Goal: Connect with others: Participate in discussion

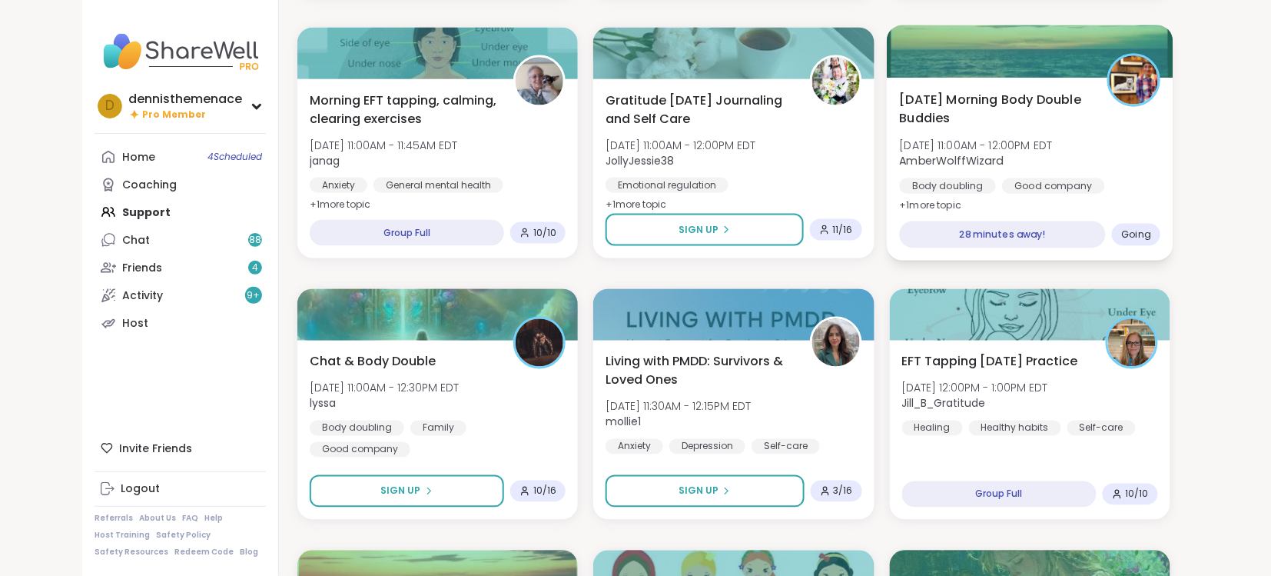
scroll to position [696, 0]
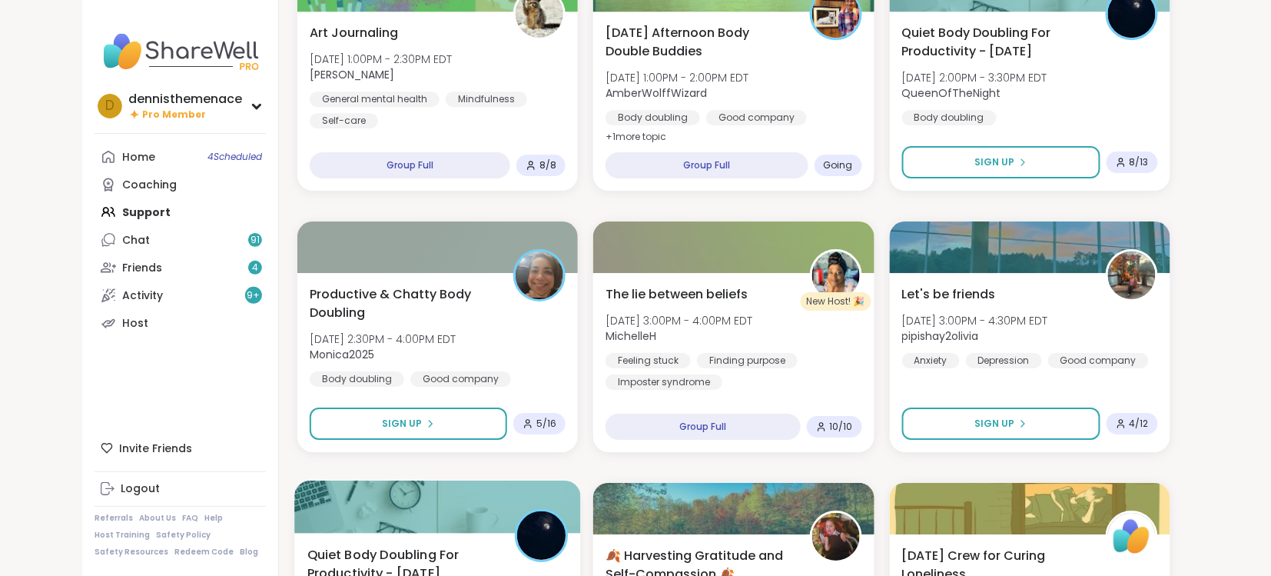
scroll to position [1516, 0]
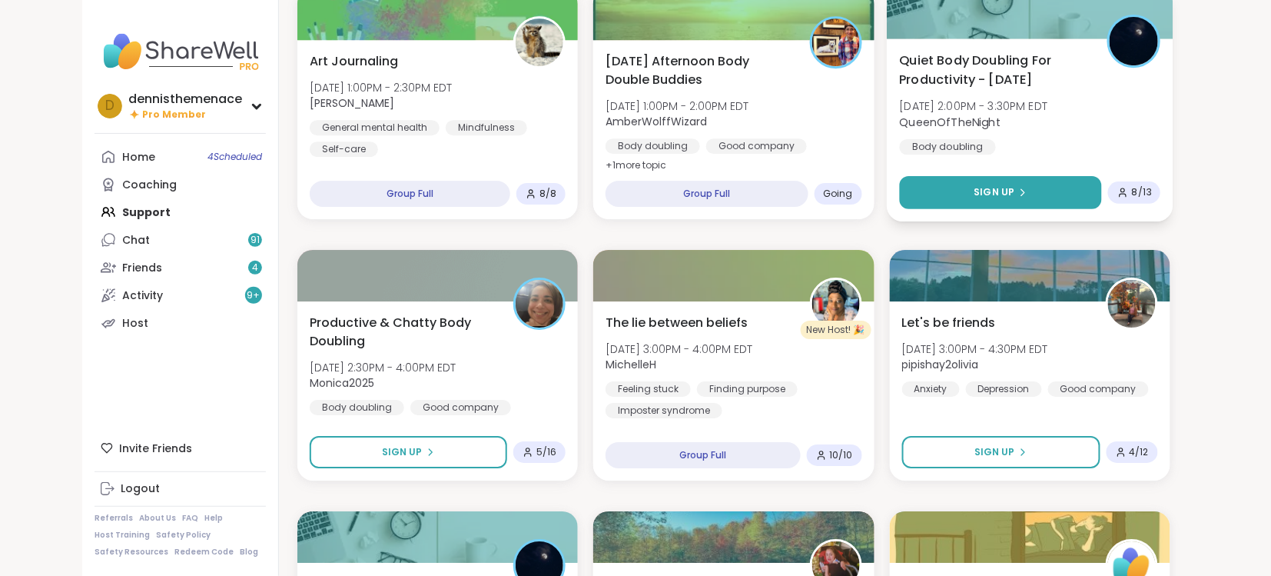
click at [1000, 191] on span "Sign Up" at bounding box center [994, 192] width 41 height 14
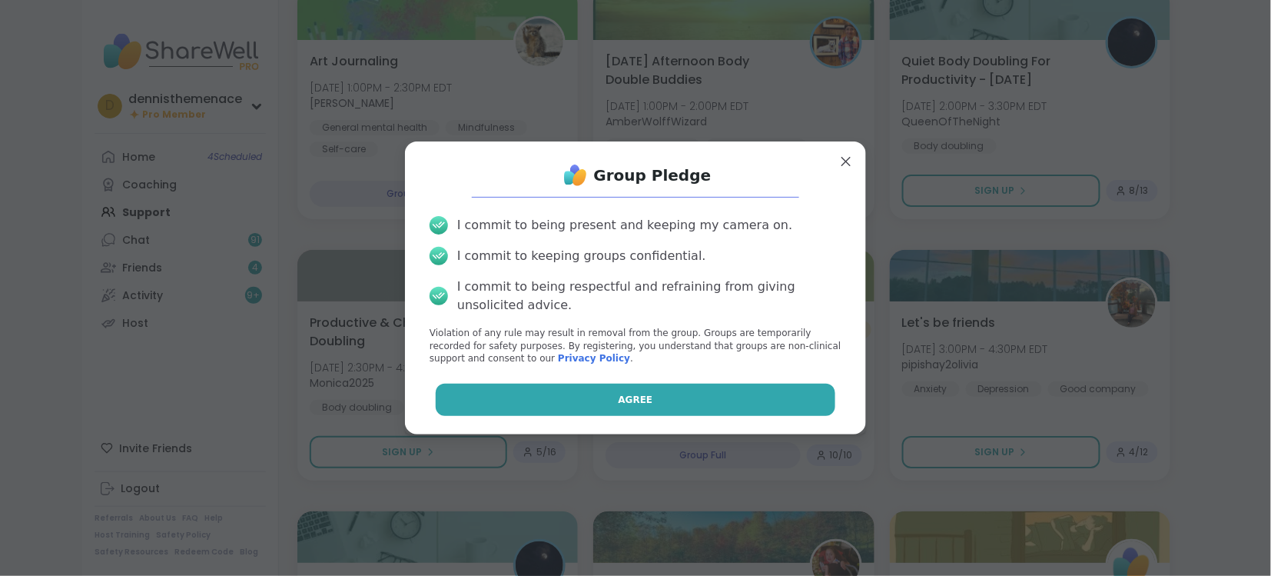
click at [640, 394] on span "Agree" at bounding box center [636, 400] width 35 height 14
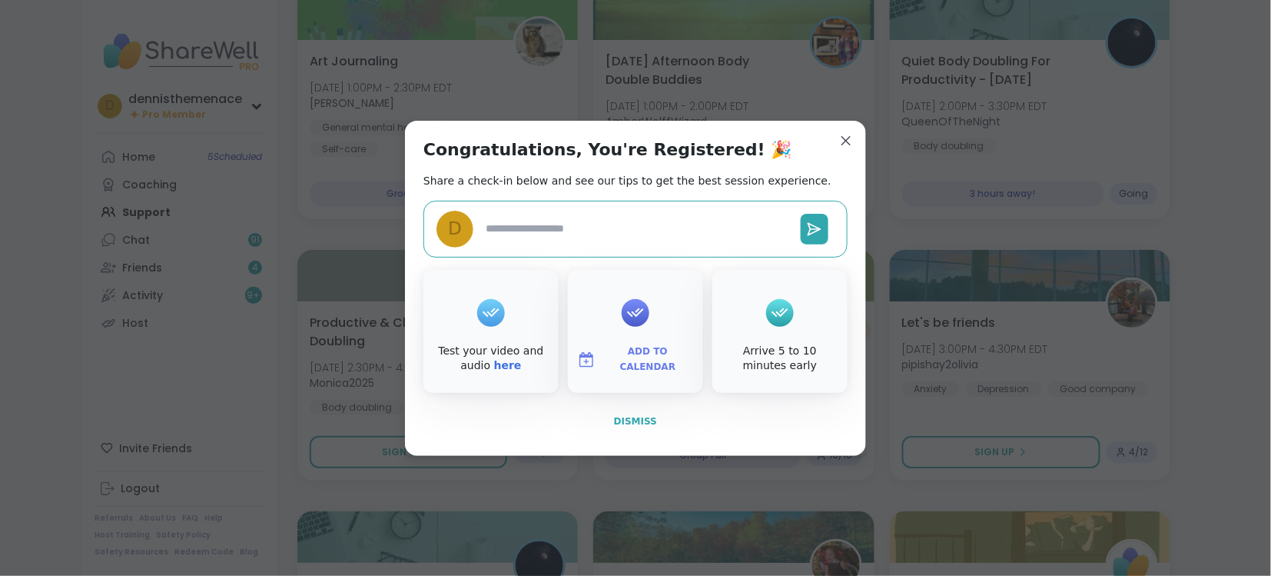
click at [640, 414] on span "Dismiss" at bounding box center [635, 421] width 43 height 14
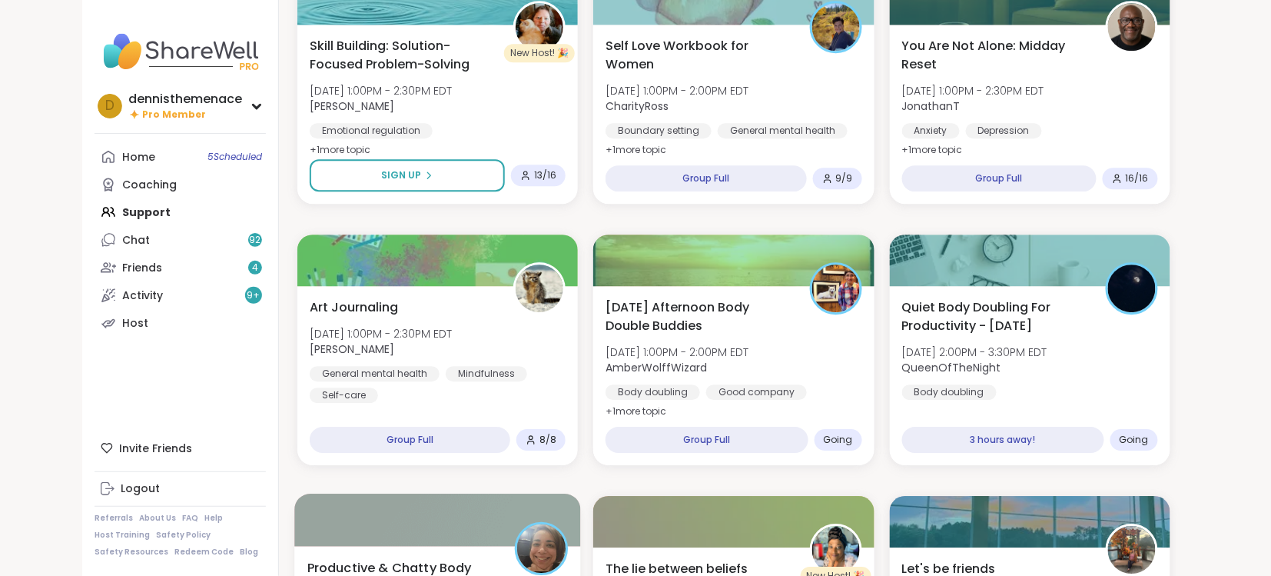
scroll to position [1228, 0]
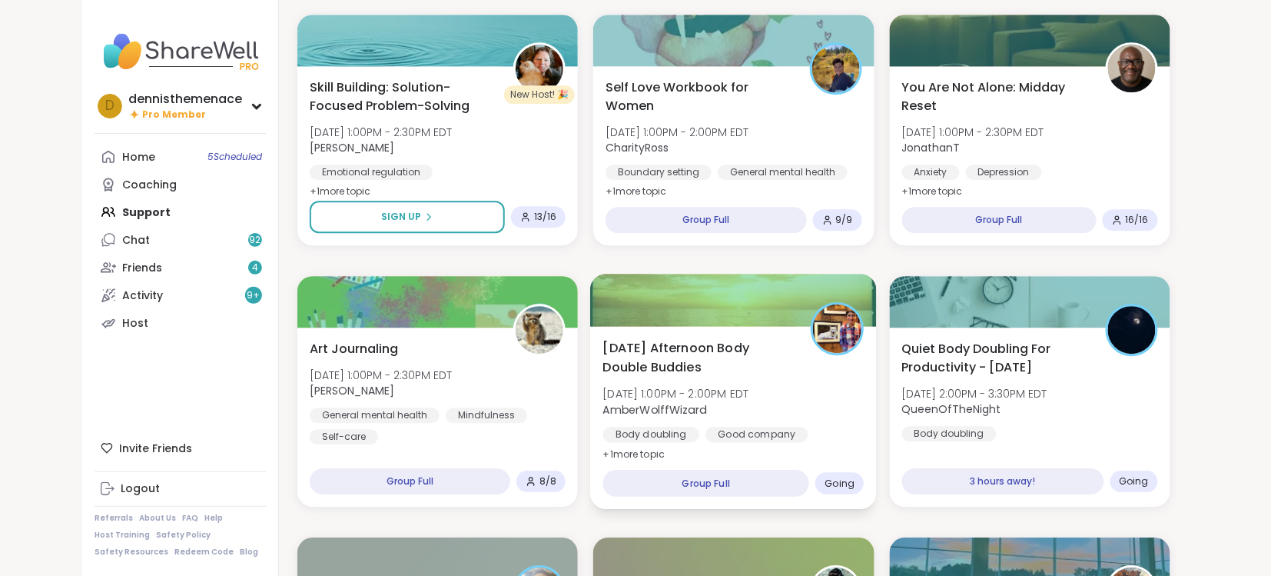
click at [712, 409] on span "AmberWolffWizard" at bounding box center [676, 408] width 146 height 15
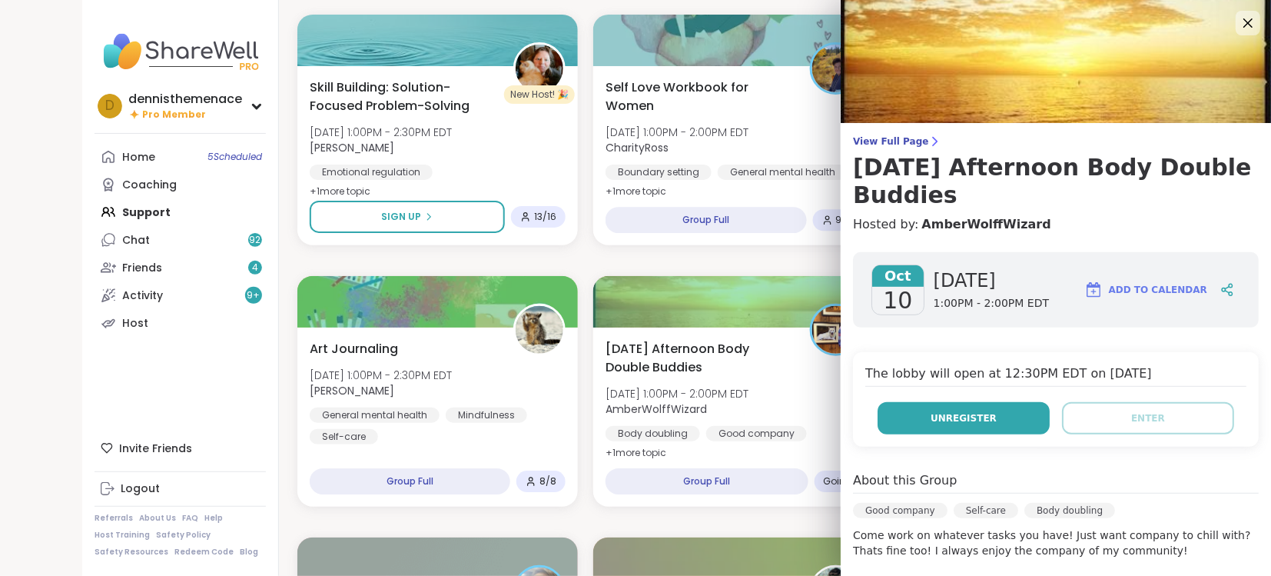
click at [971, 411] on span "Unregister" at bounding box center [964, 418] width 66 height 14
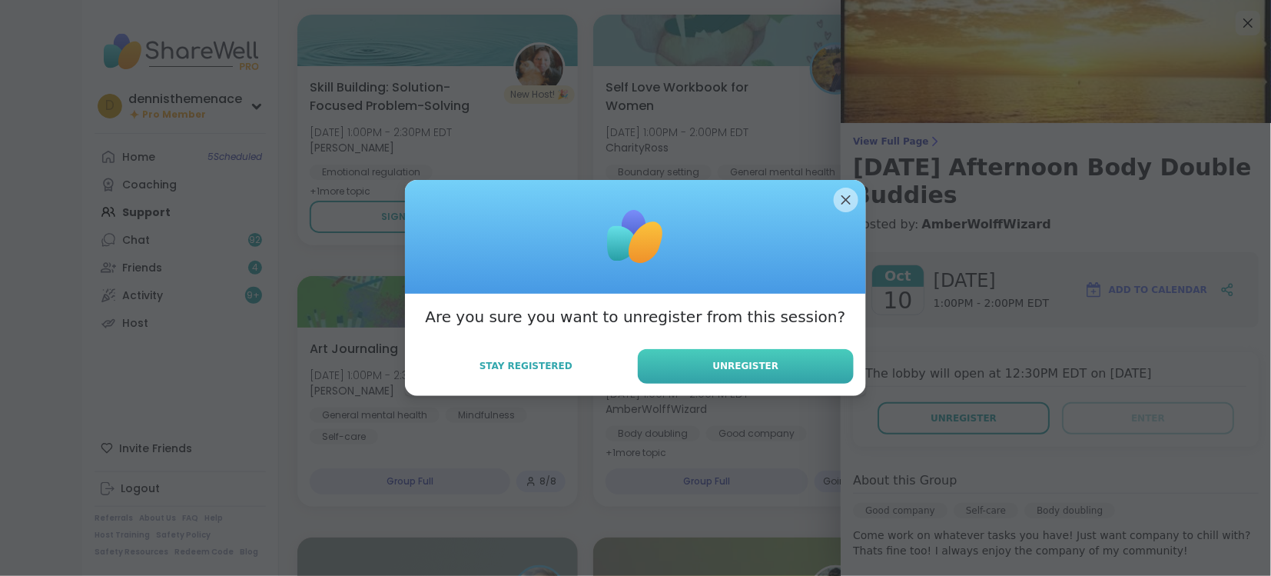
click at [755, 362] on span "Unregister" at bounding box center [746, 366] width 66 height 14
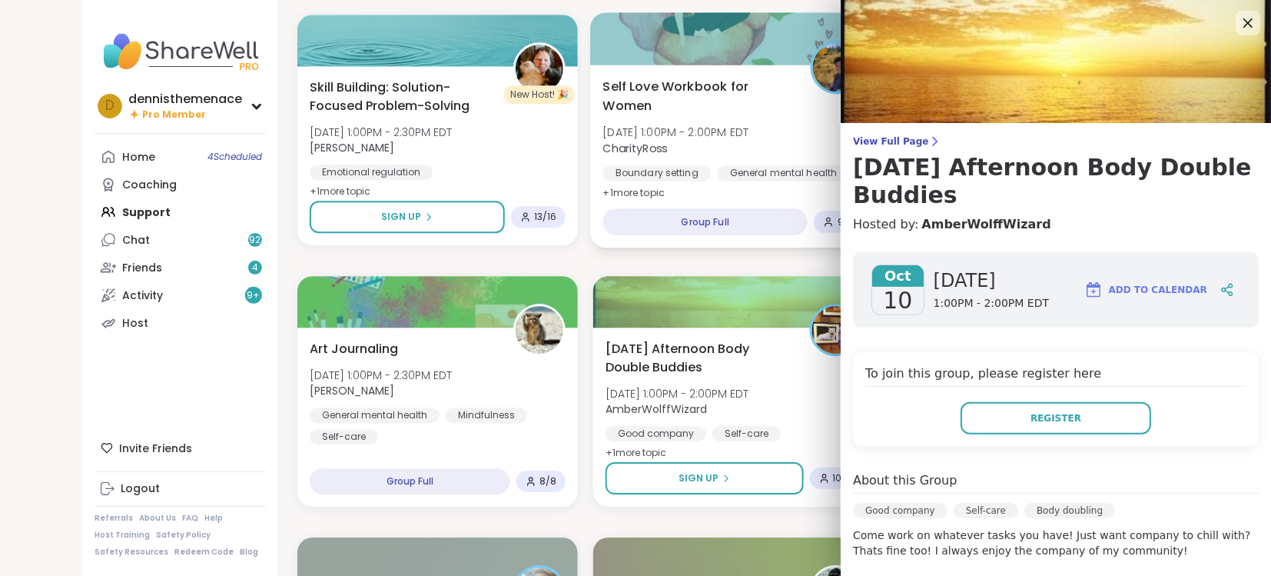
click at [726, 243] on div "Self Love Workbook for Women [DATE] 1:00PM - 2:00PM EDT CharityRoss Boundary se…" at bounding box center [734, 156] width 287 height 183
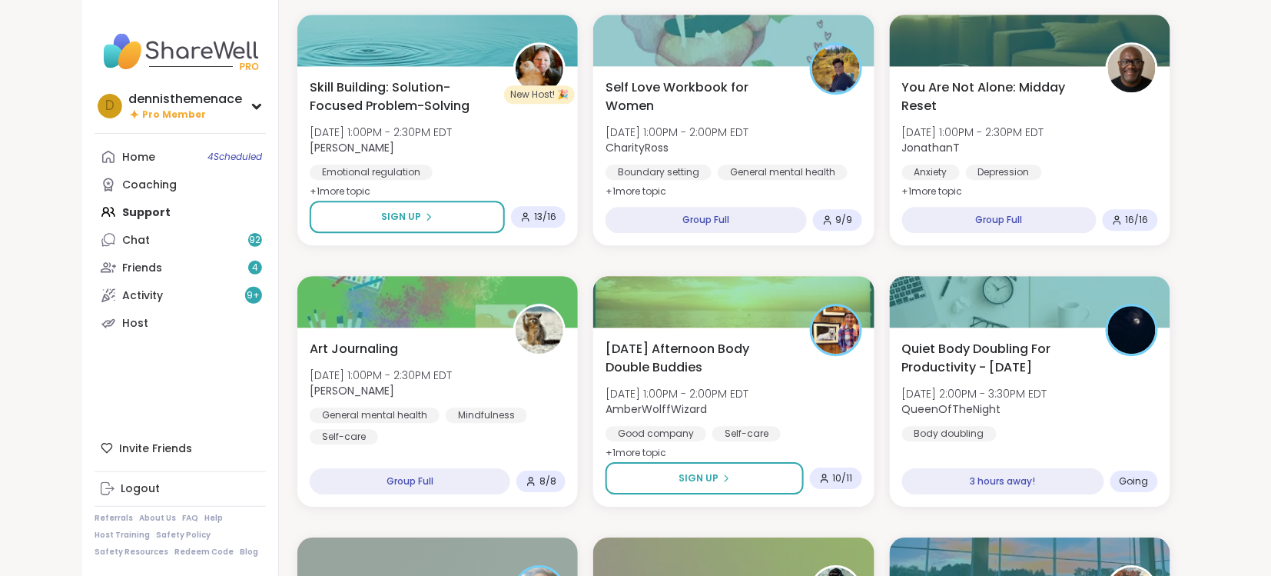
click at [758, 254] on div "Quiet Morning Body Doubling For Productivity [DATE] 10:00AM - 11:00AM EDT [PERS…" at bounding box center [733, 521] width 873 height 3105
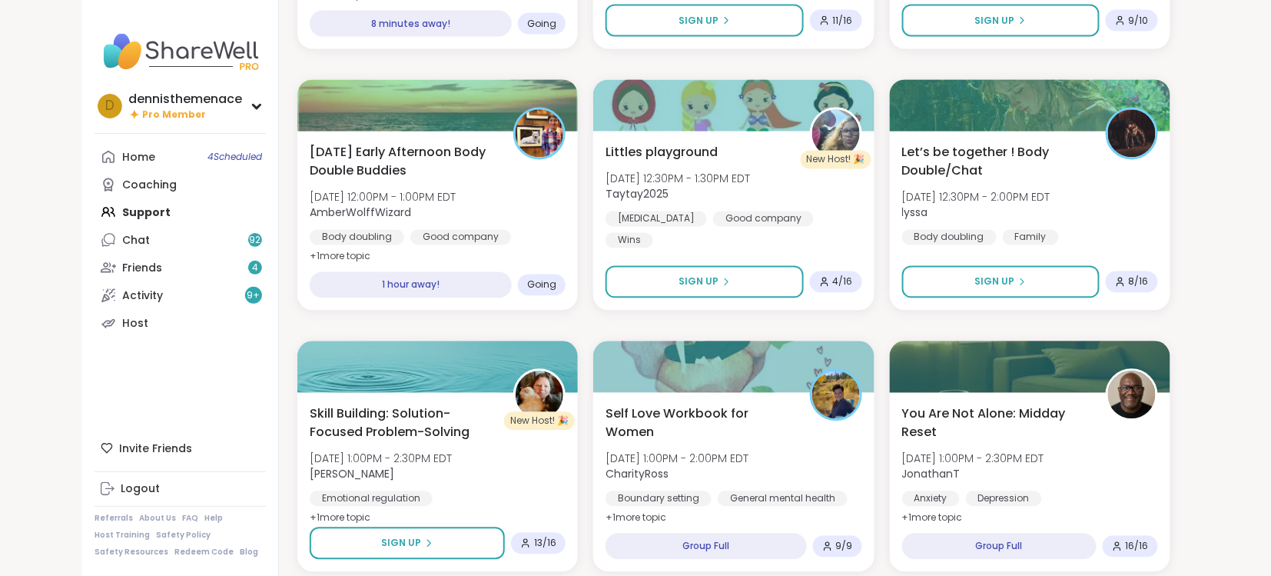
scroll to position [901, 0]
click at [425, 188] on div "[DATE] Early Afternoon Body Double Buddies [DATE] 12:00PM - 1:00PM EDT AmberWol…" at bounding box center [437, 205] width 261 height 125
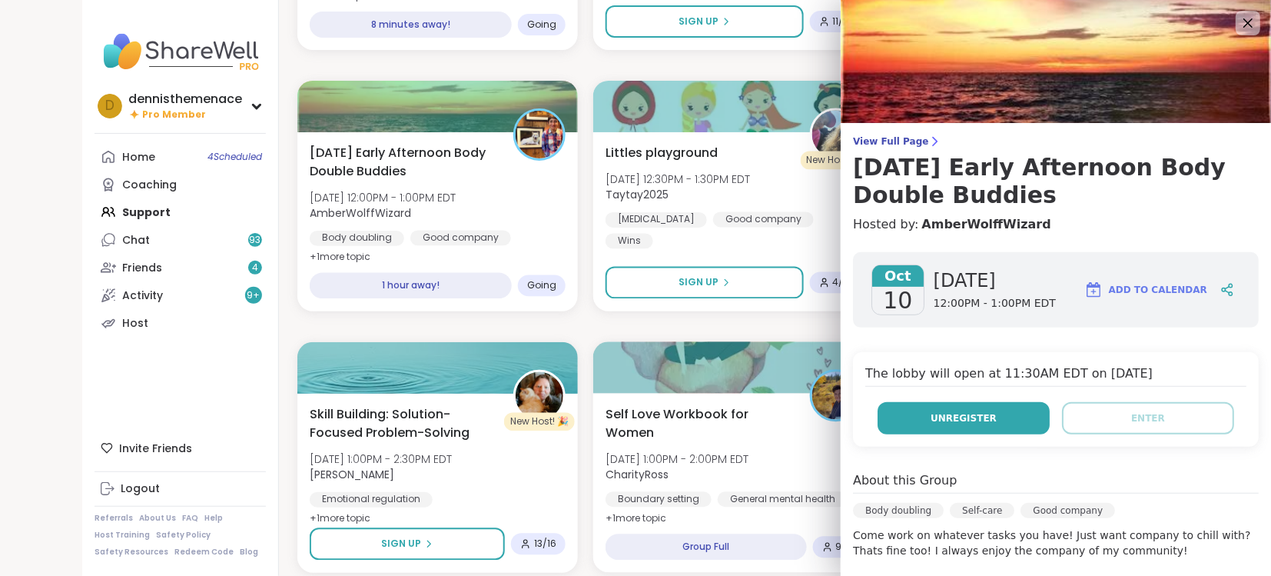
click at [971, 420] on span "Unregister" at bounding box center [964, 418] width 66 height 14
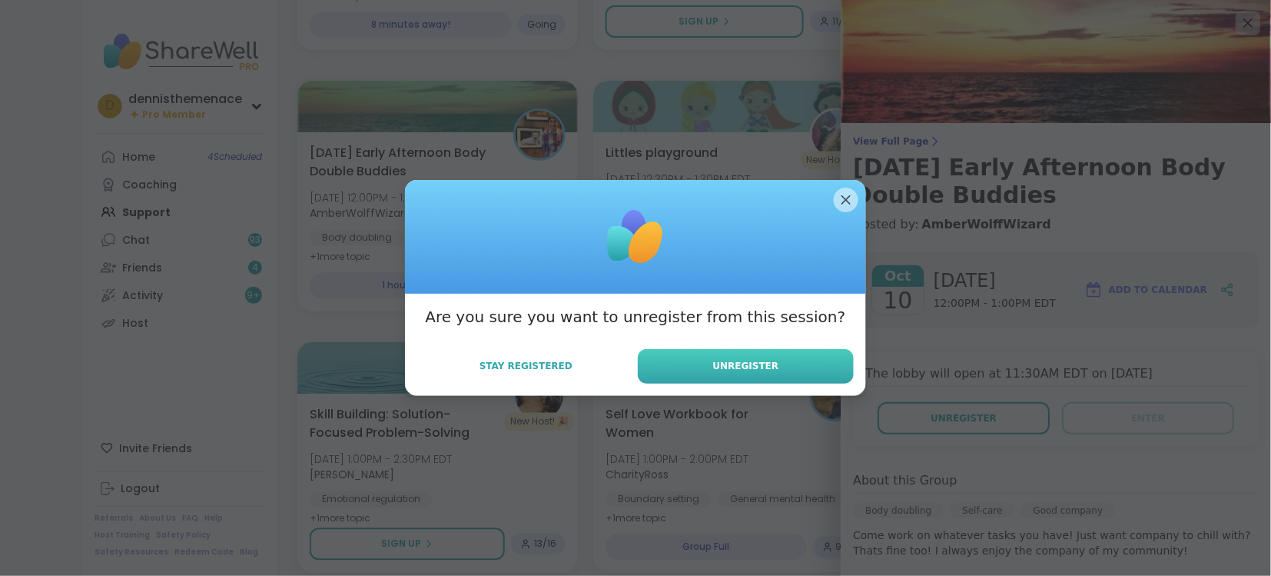
click at [745, 363] on span "Unregister" at bounding box center [746, 366] width 66 height 14
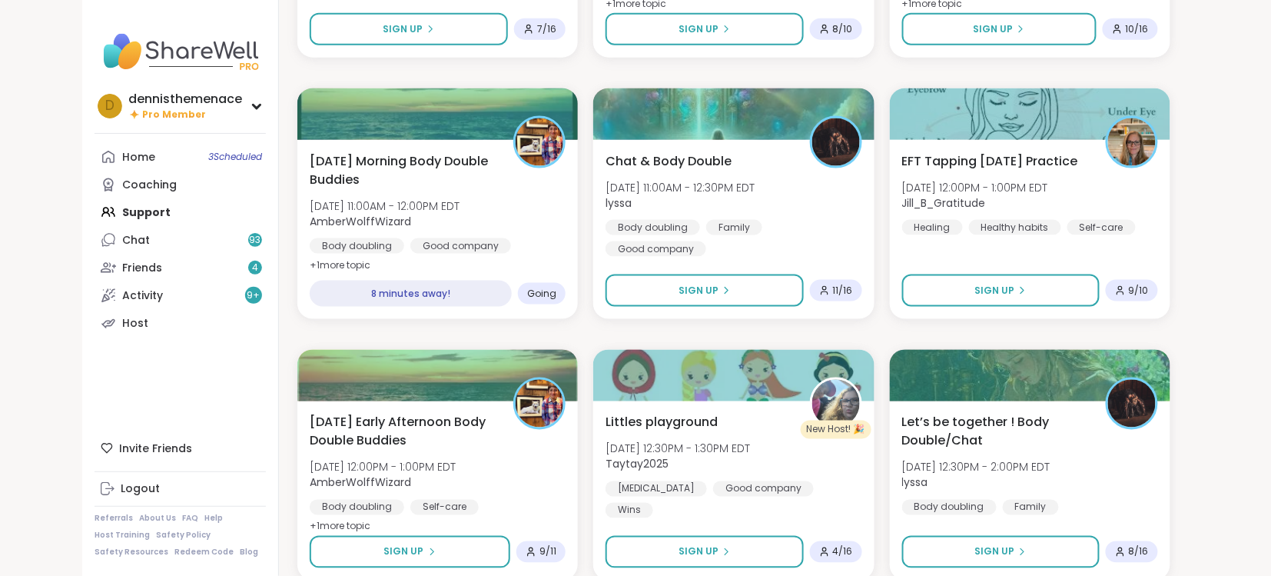
scroll to position [614, 0]
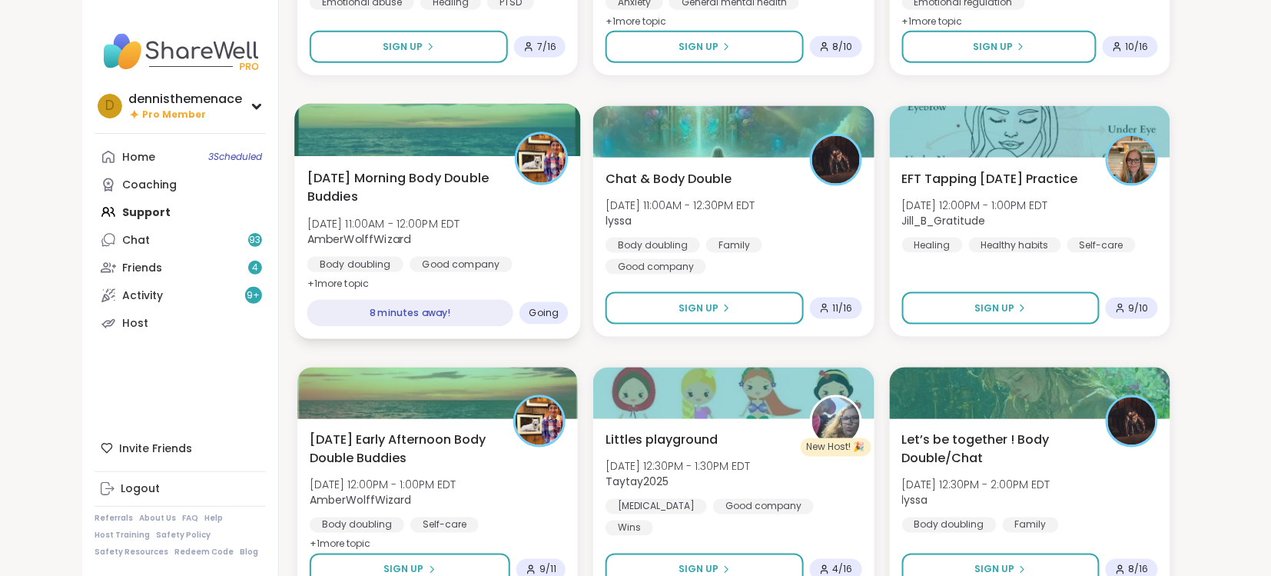
click at [410, 247] on div "[DATE] Morning Body Double Buddies [DATE] 11:00AM - 12:00PM EDT AmberWolffWizar…" at bounding box center [437, 230] width 261 height 125
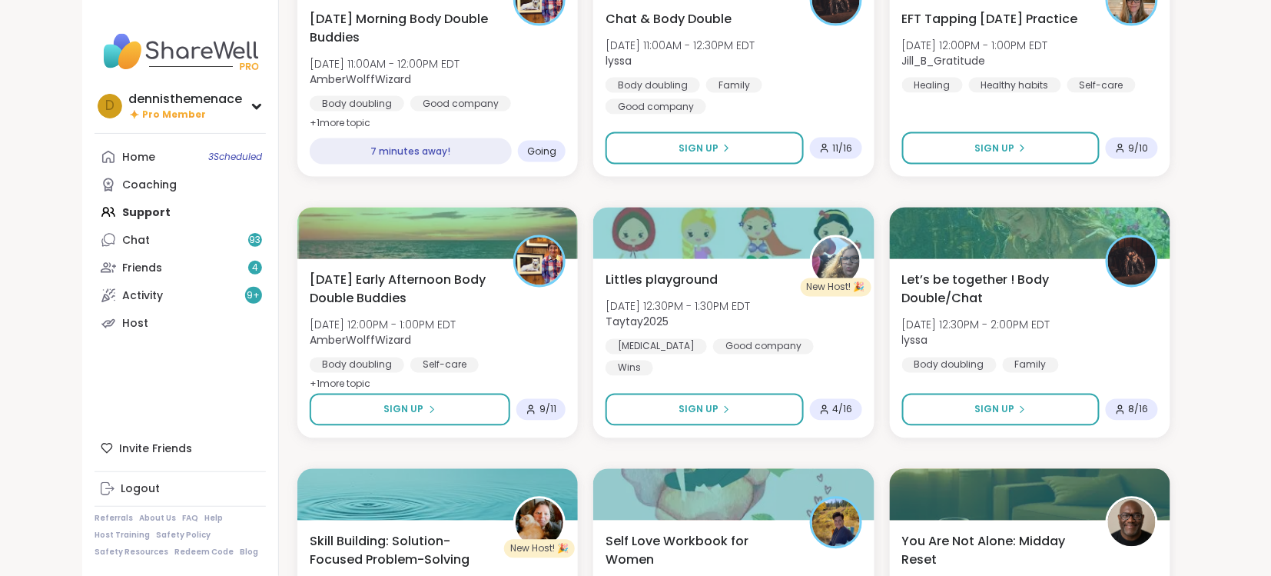
scroll to position [860, 0]
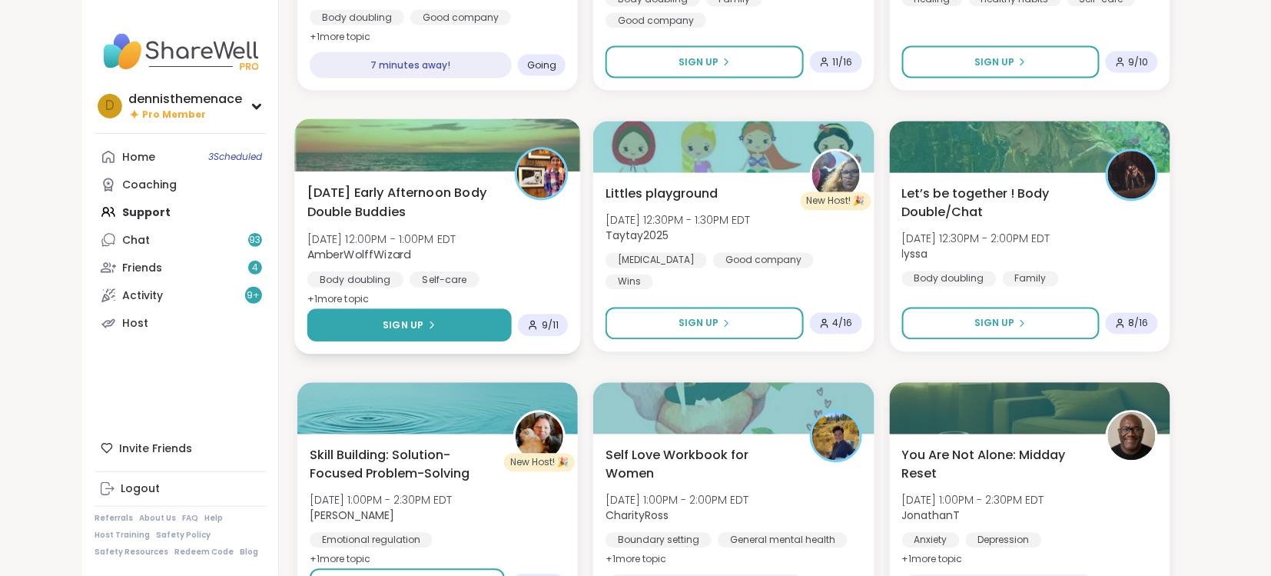
click at [402, 322] on span "Sign Up" at bounding box center [403, 325] width 41 height 14
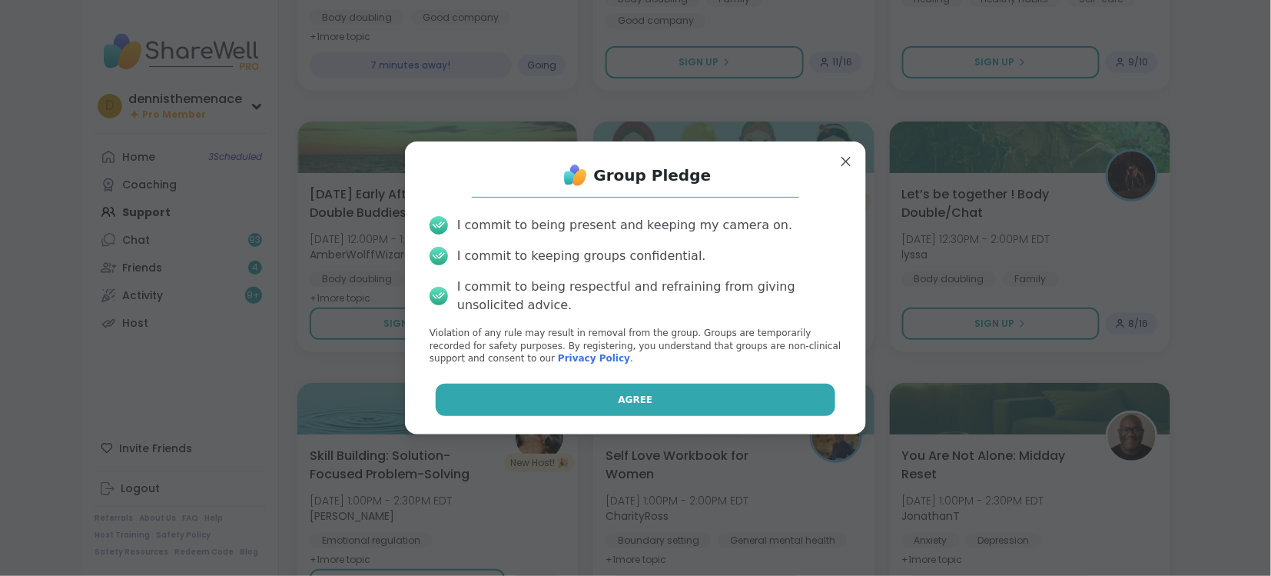
click at [641, 397] on span "Agree" at bounding box center [636, 400] width 35 height 14
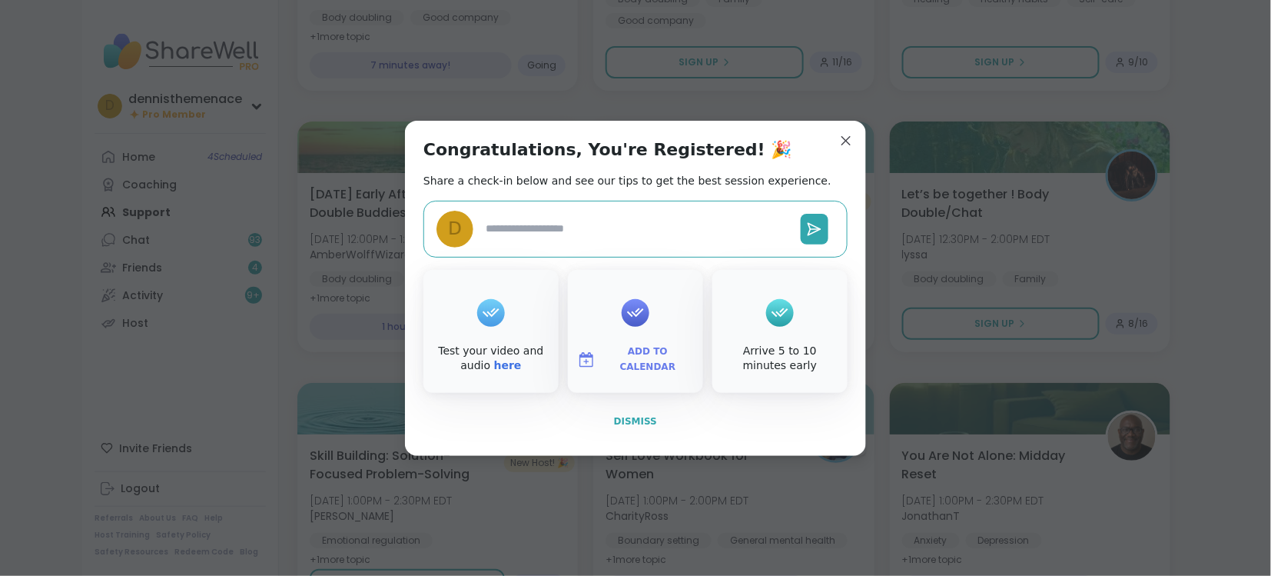
click at [636, 420] on span "Dismiss" at bounding box center [635, 421] width 43 height 11
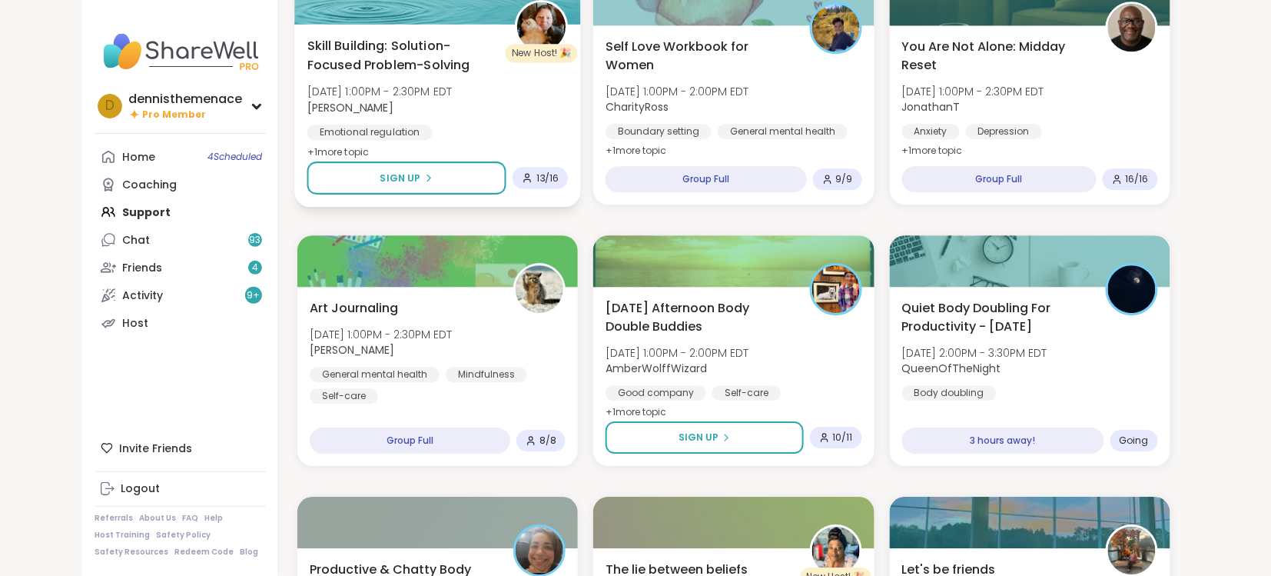
scroll to position [1270, 0]
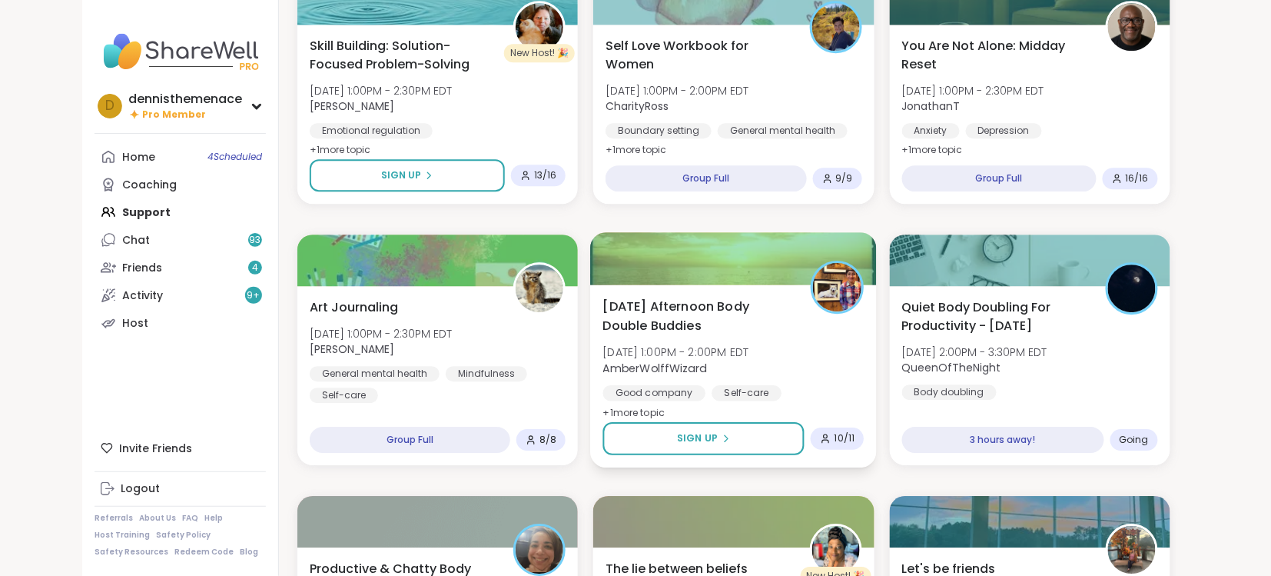
click at [733, 364] on span "AmberWolffWizard" at bounding box center [676, 367] width 146 height 15
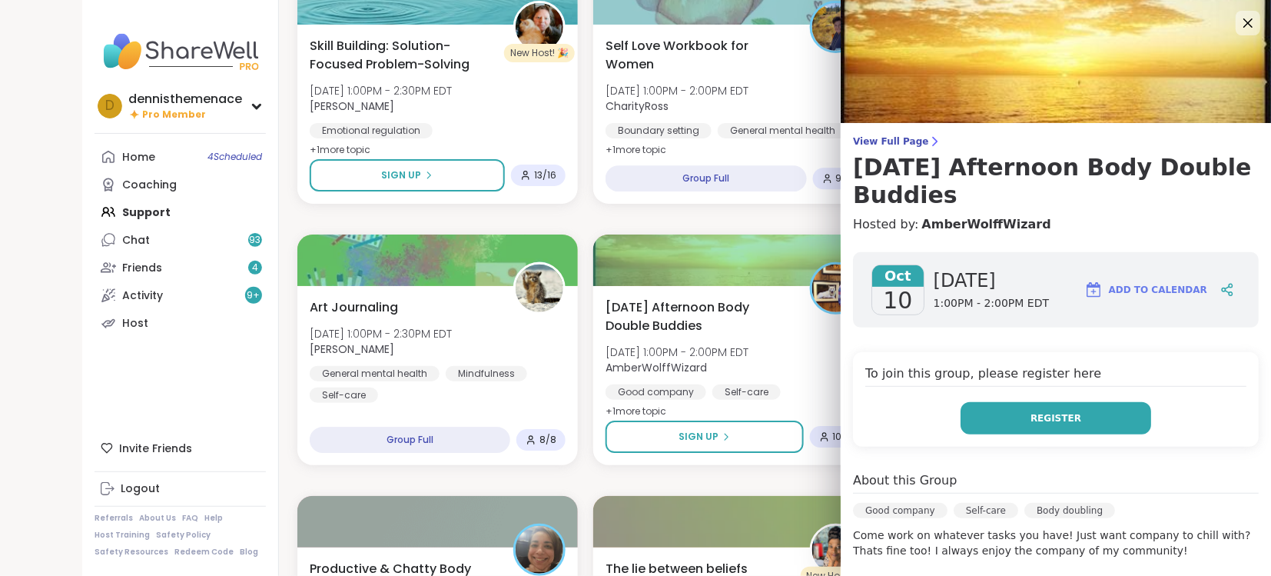
click at [1065, 411] on span "Register" at bounding box center [1056, 418] width 51 height 14
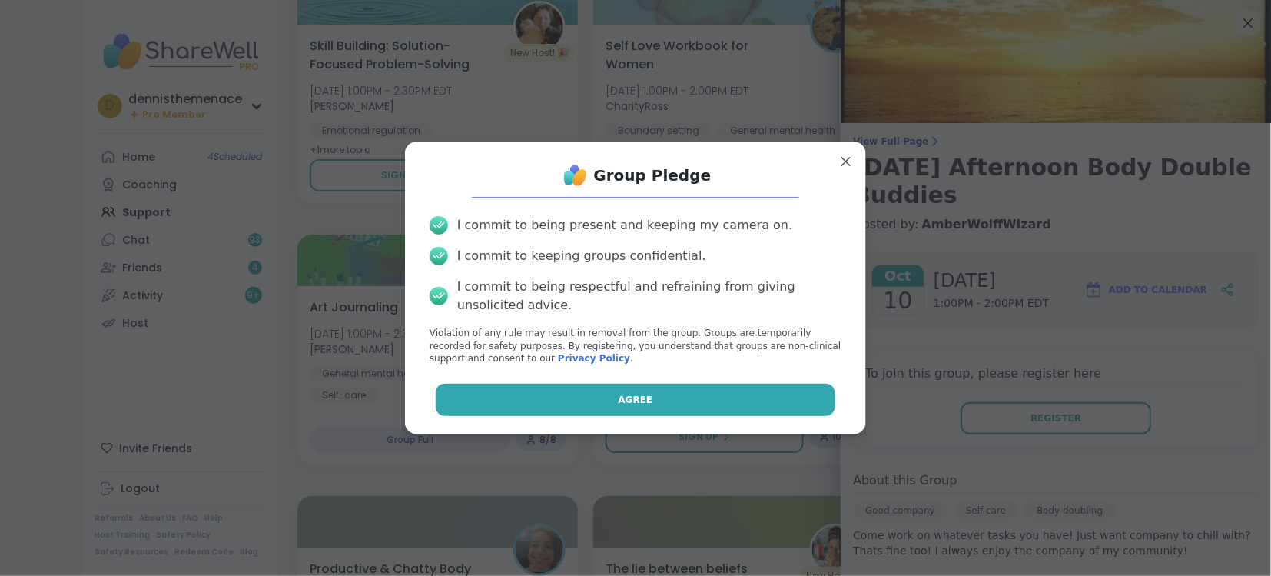
click at [641, 407] on button "Agree" at bounding box center [636, 400] width 400 height 32
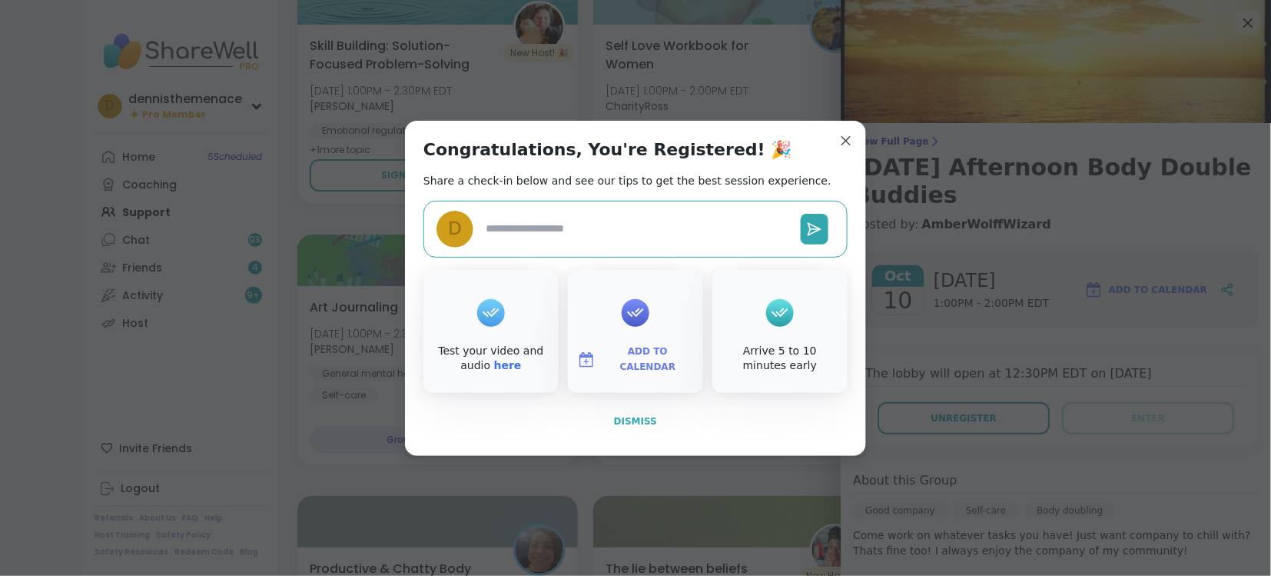
click at [639, 417] on span "Dismiss" at bounding box center [635, 421] width 43 height 11
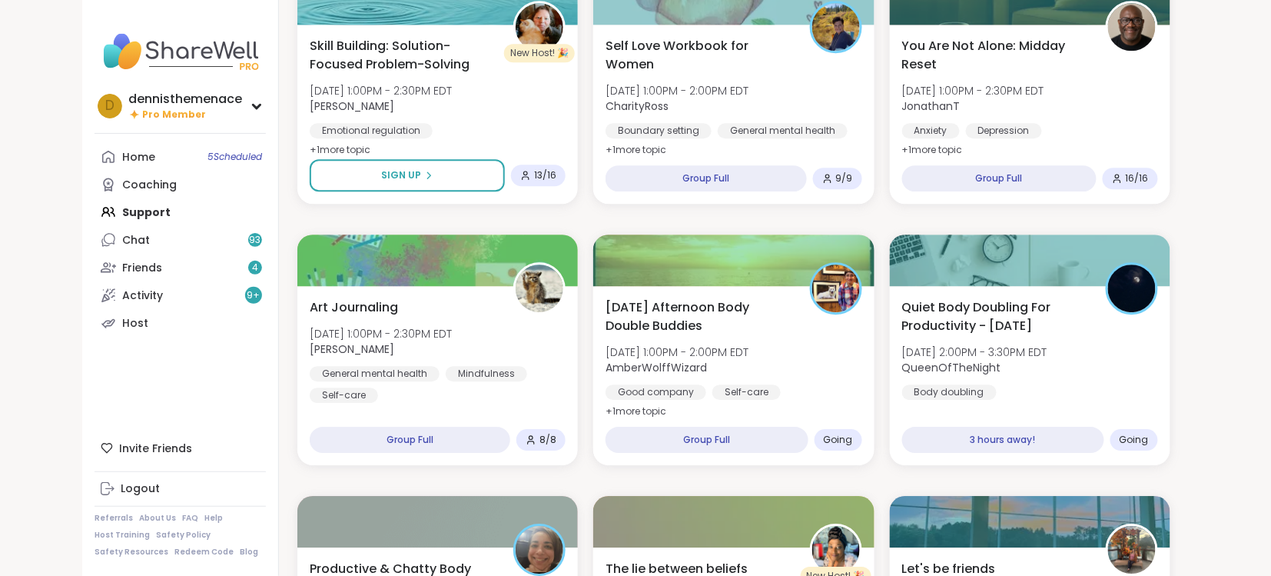
click at [666, 475] on div "Quiet Morning Body Doubling For Productivity [DATE] 10:00AM - 11:00AM EDT [PERS…" at bounding box center [733, 480] width 873 height 3105
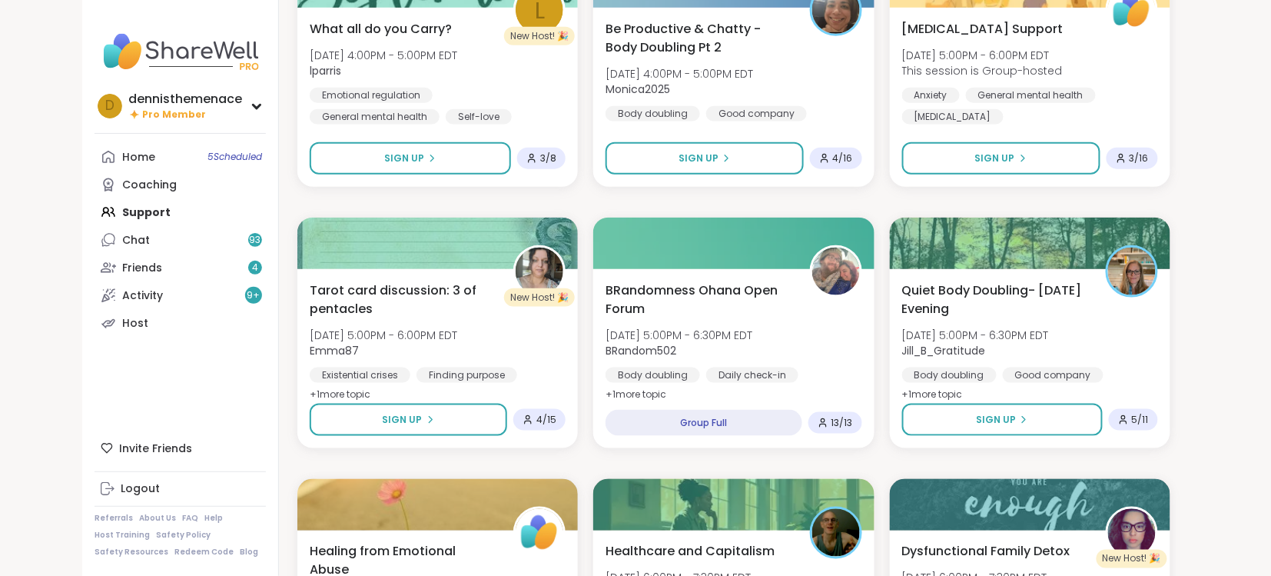
scroll to position [2334, 0]
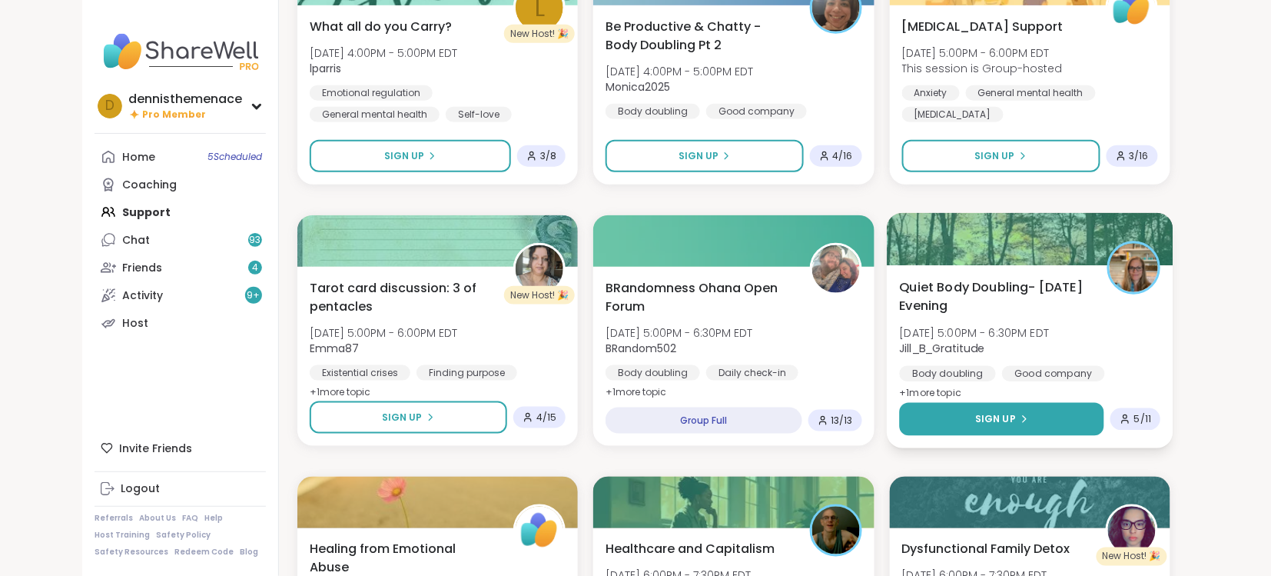
click at [1005, 412] on span "Sign Up" at bounding box center [995, 419] width 41 height 14
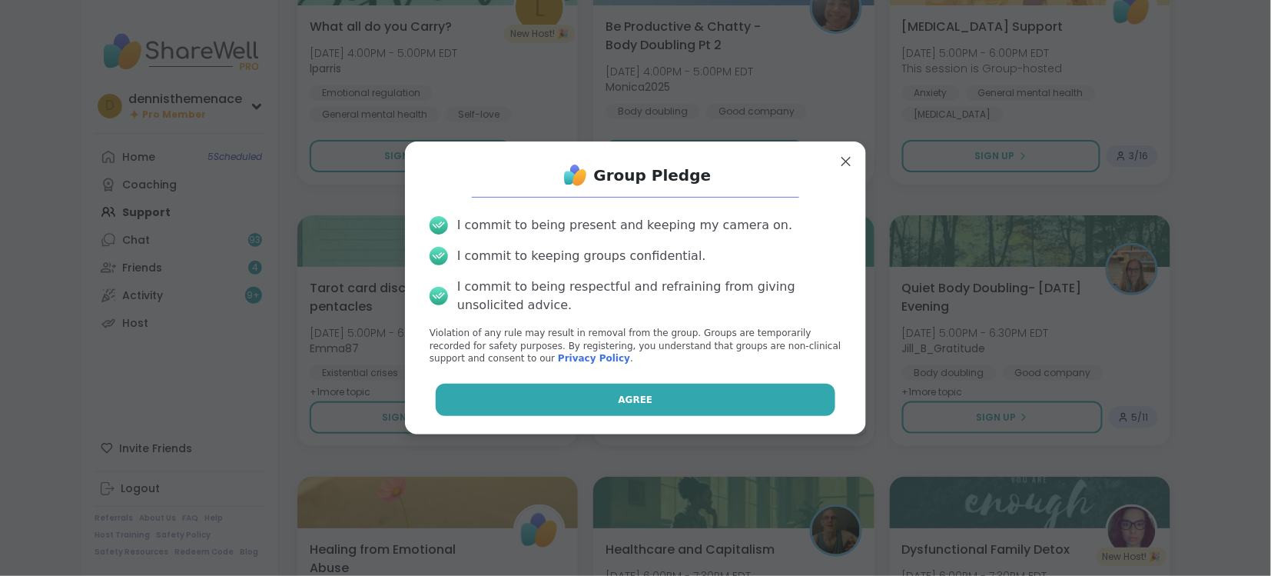
click at [795, 395] on button "Agree" at bounding box center [636, 400] width 400 height 32
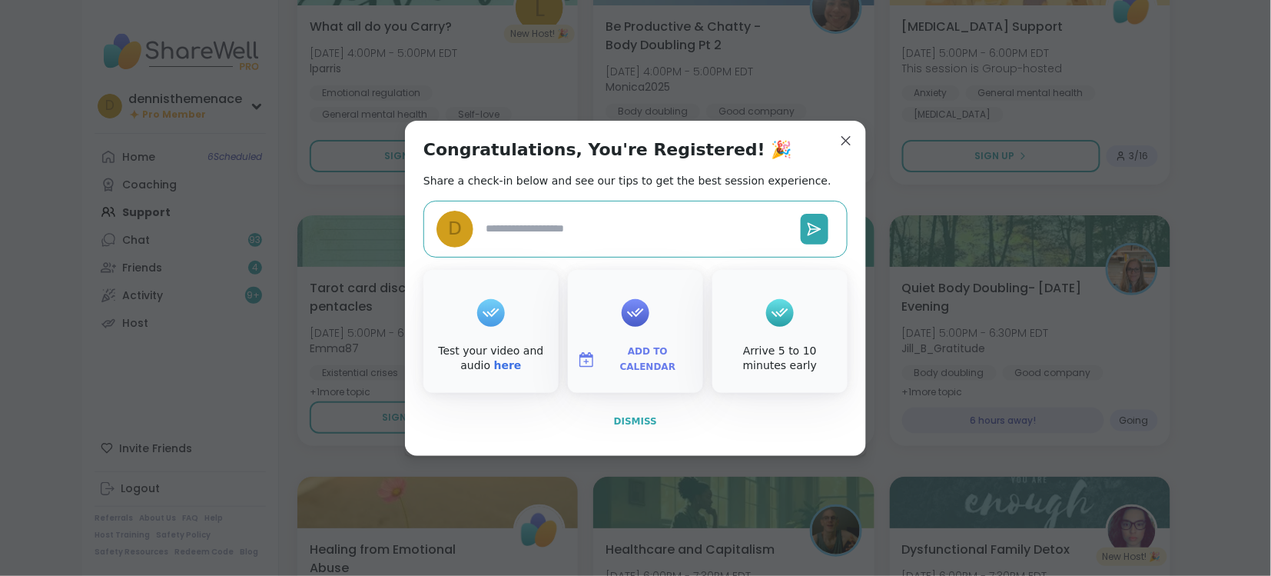
click at [633, 421] on span "Dismiss" at bounding box center [635, 421] width 43 height 11
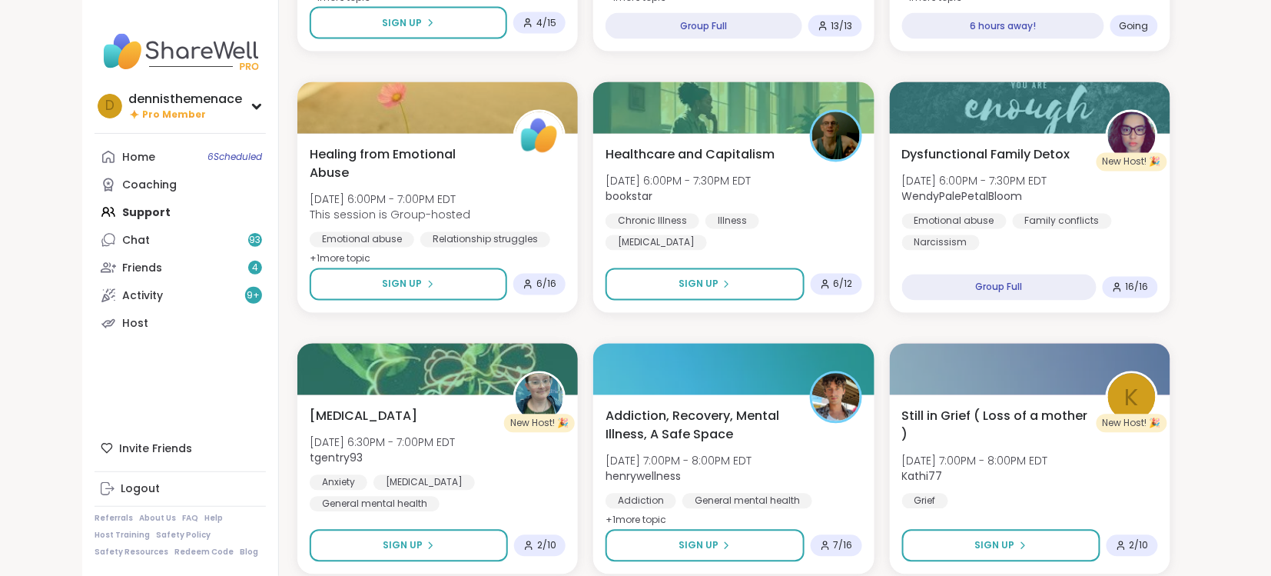
scroll to position [2788, 0]
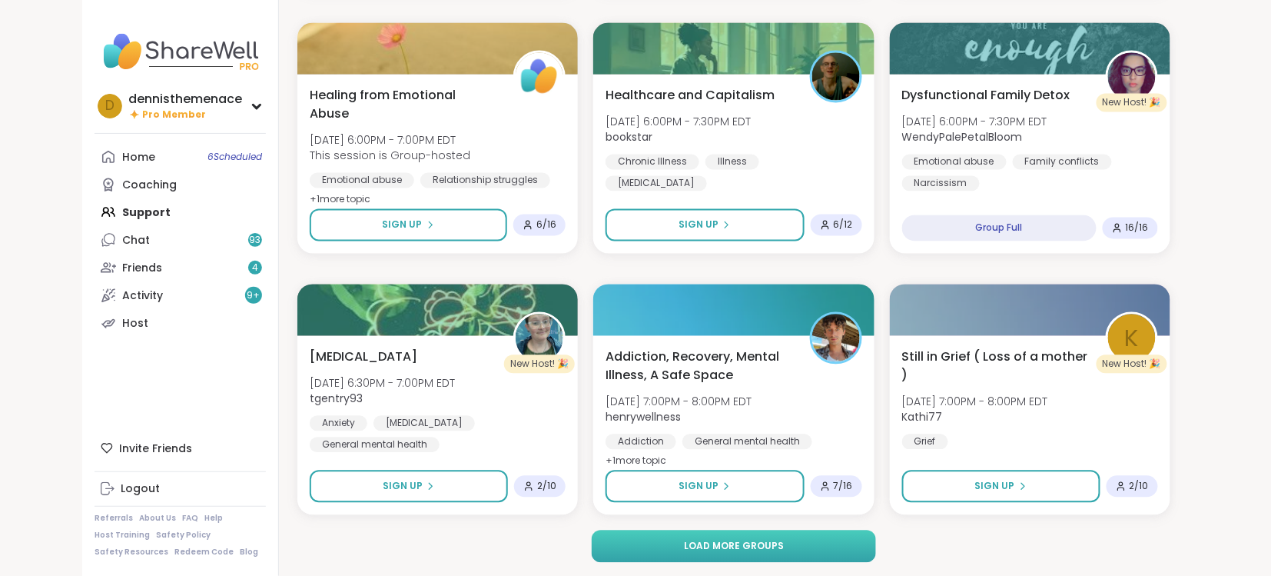
click at [739, 540] on span "Load more groups" at bounding box center [734, 547] width 100 height 14
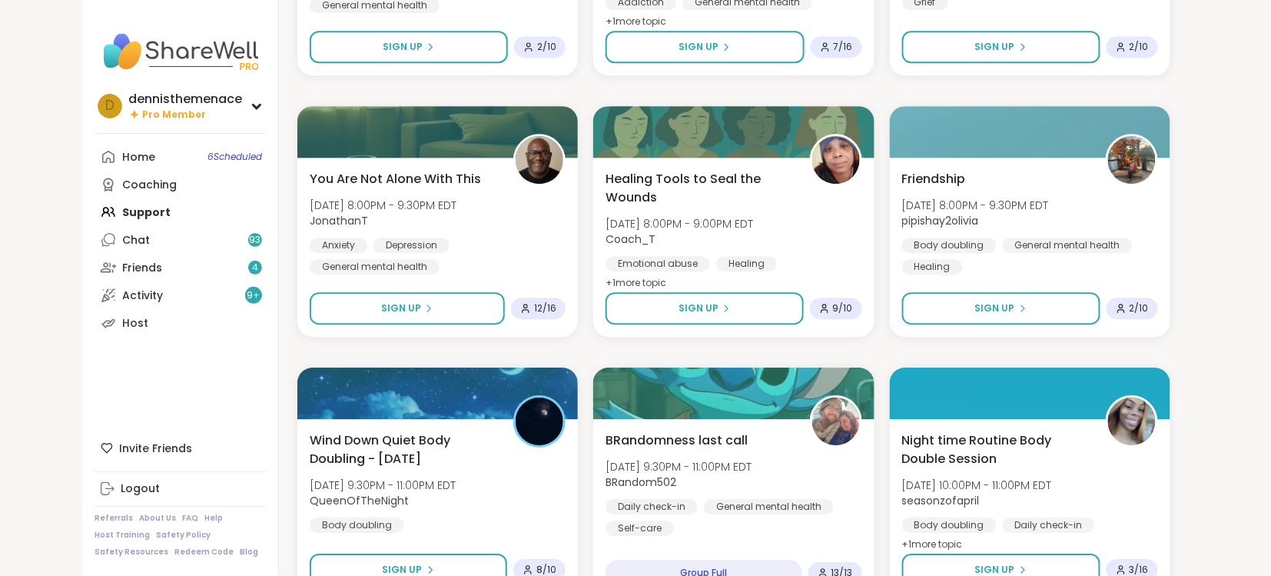
scroll to position [3239, 0]
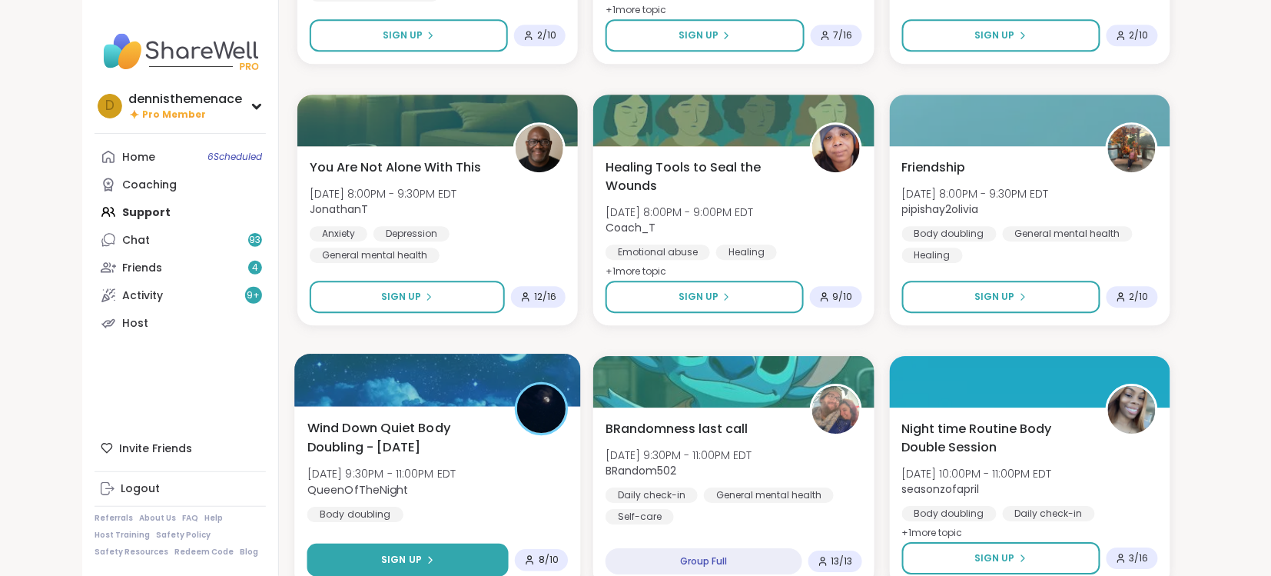
click at [435, 558] on button "Sign Up" at bounding box center [407, 559] width 201 height 33
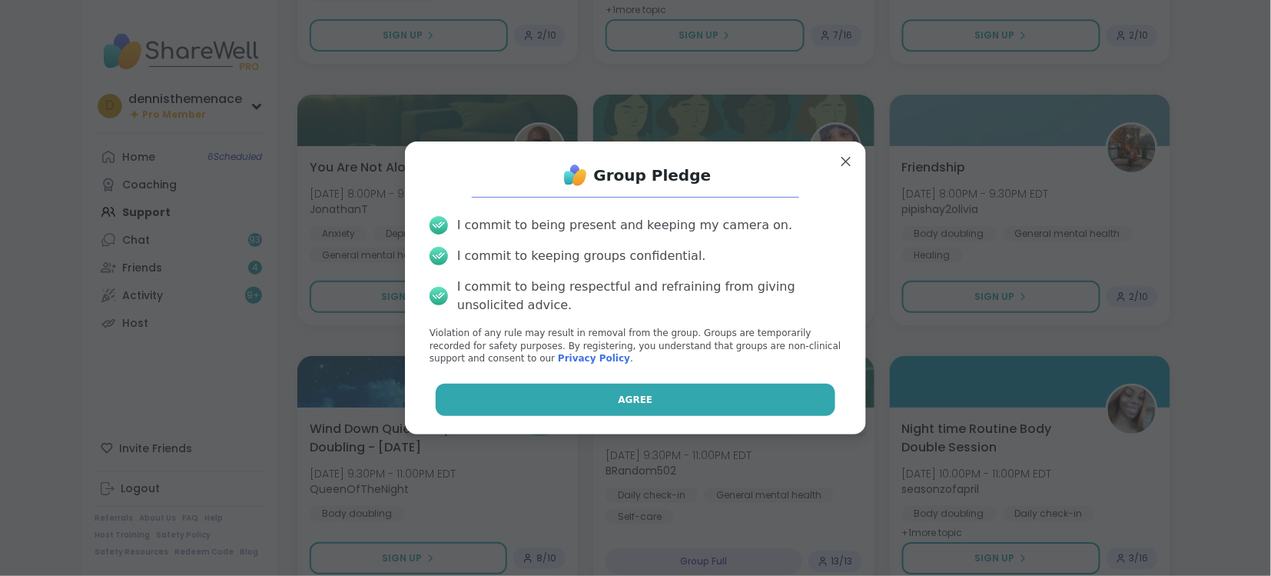
click at [643, 400] on span "Agree" at bounding box center [636, 400] width 35 height 14
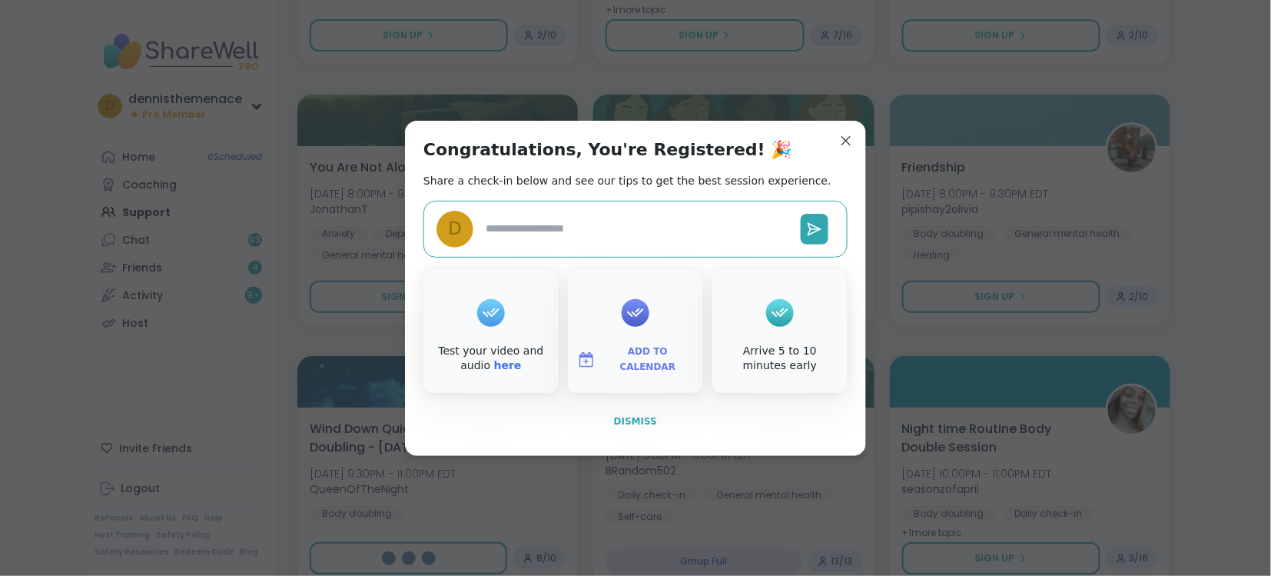
type textarea "*"
click at [639, 418] on span "Dismiss" at bounding box center [635, 421] width 43 height 11
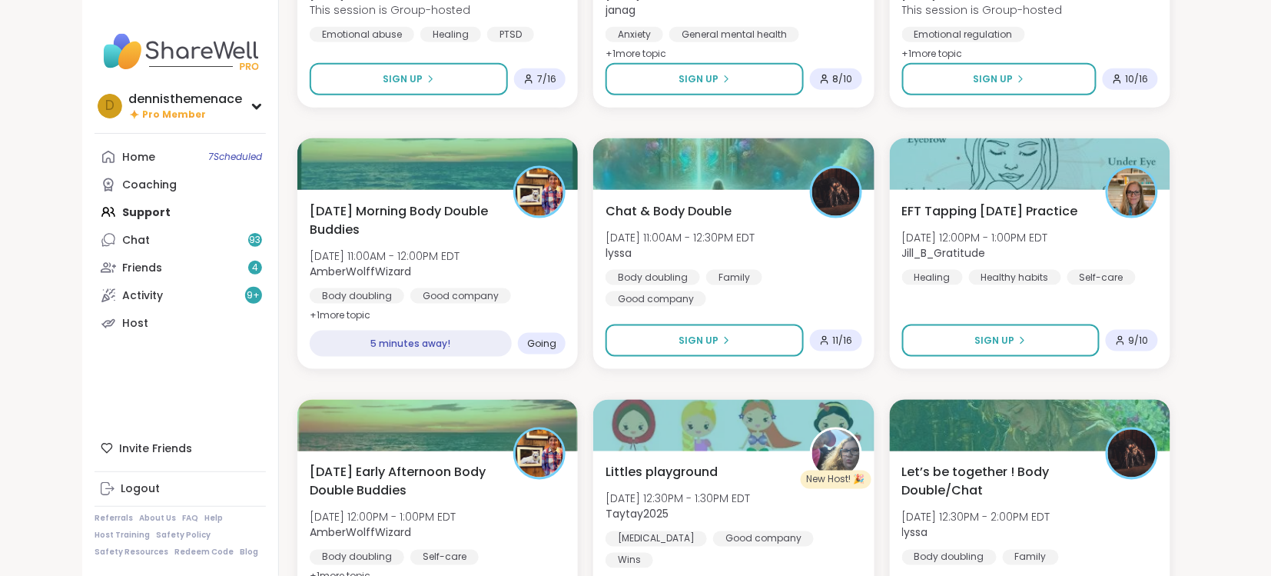
scroll to position [494, 0]
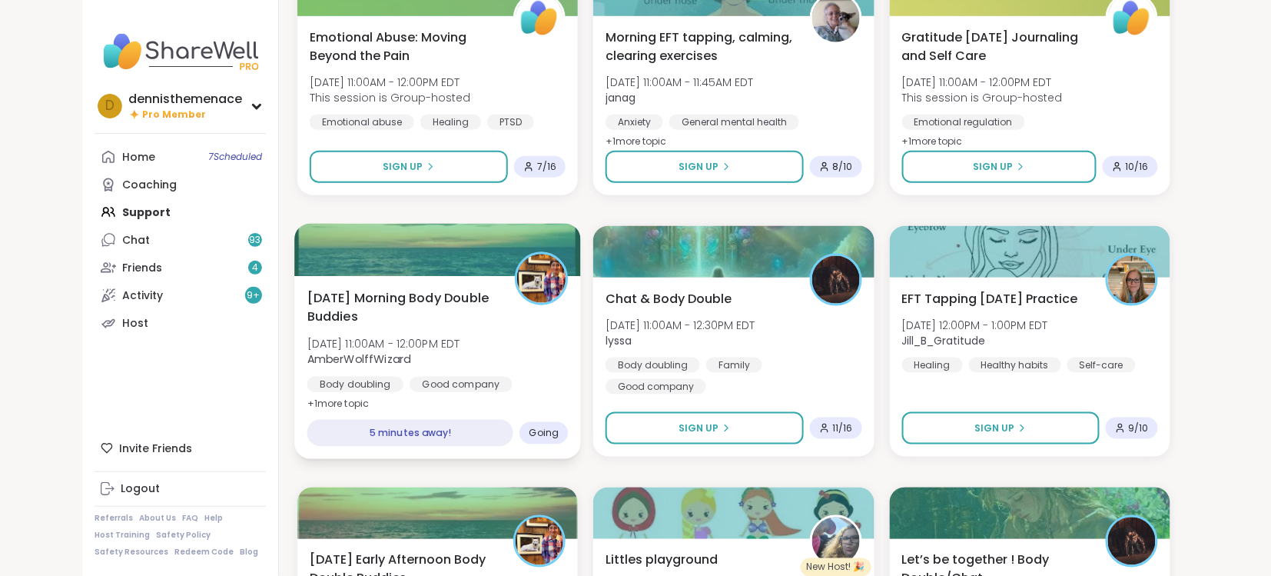
click at [423, 358] on span "AmberWolffWizard" at bounding box center [383, 358] width 153 height 15
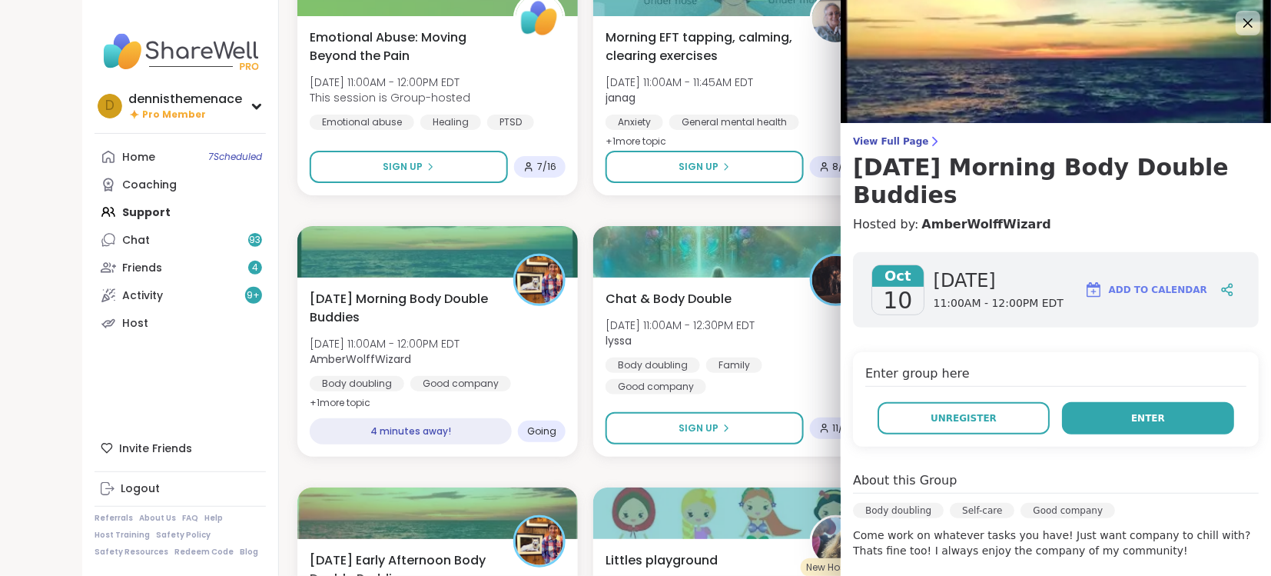
click at [1149, 411] on span "Enter" at bounding box center [1148, 418] width 34 height 14
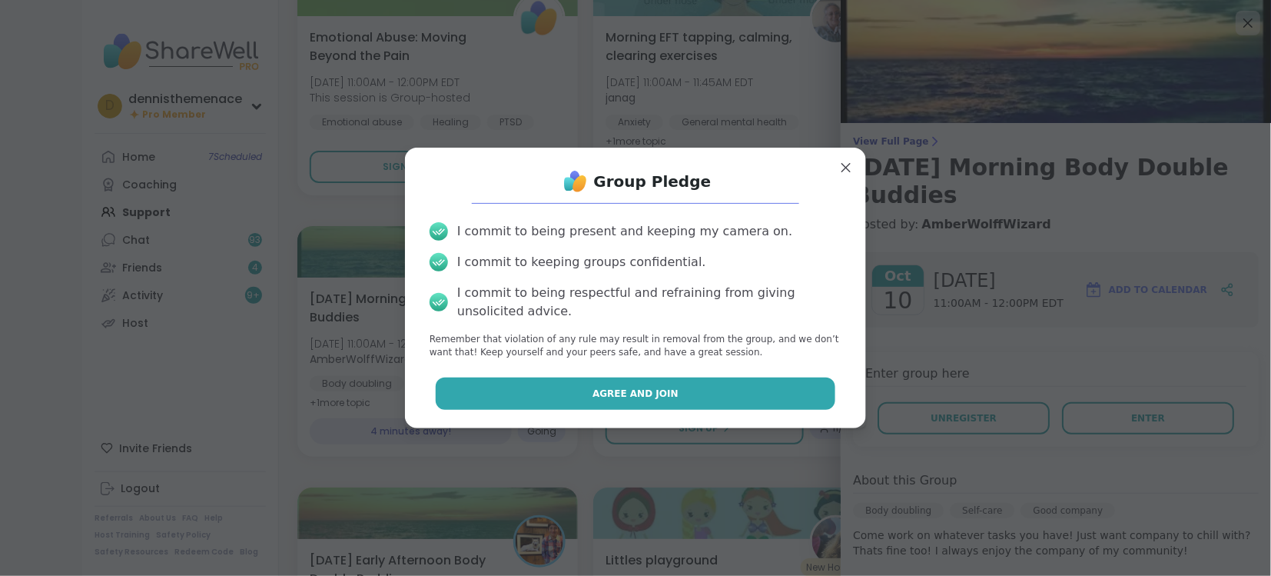
click at [638, 397] on span "Agree and Join" at bounding box center [636, 394] width 86 height 14
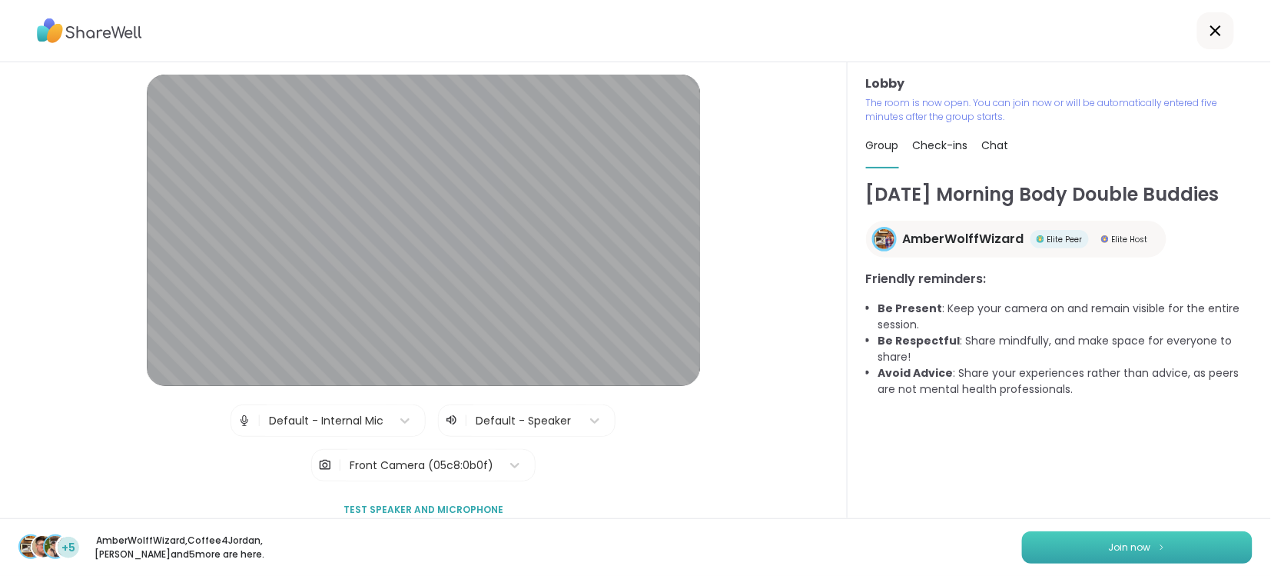
click at [1132, 543] on span "Join now" at bounding box center [1130, 547] width 42 height 14
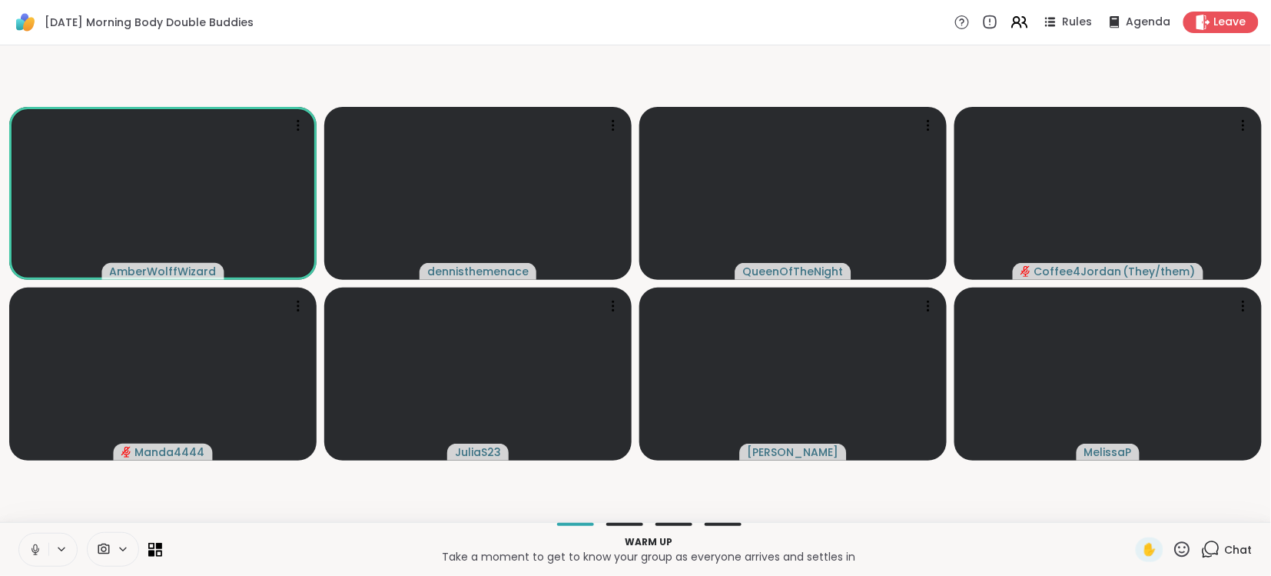
click at [35, 548] on icon at bounding box center [35, 550] width 14 height 14
click at [1248, 490] on video-player-container "AmberWolffWizard dennisthemenace QueenOfTheNight Coffee4Jordan ( They/them ) Ma…" at bounding box center [635, 283] width 1253 height 464
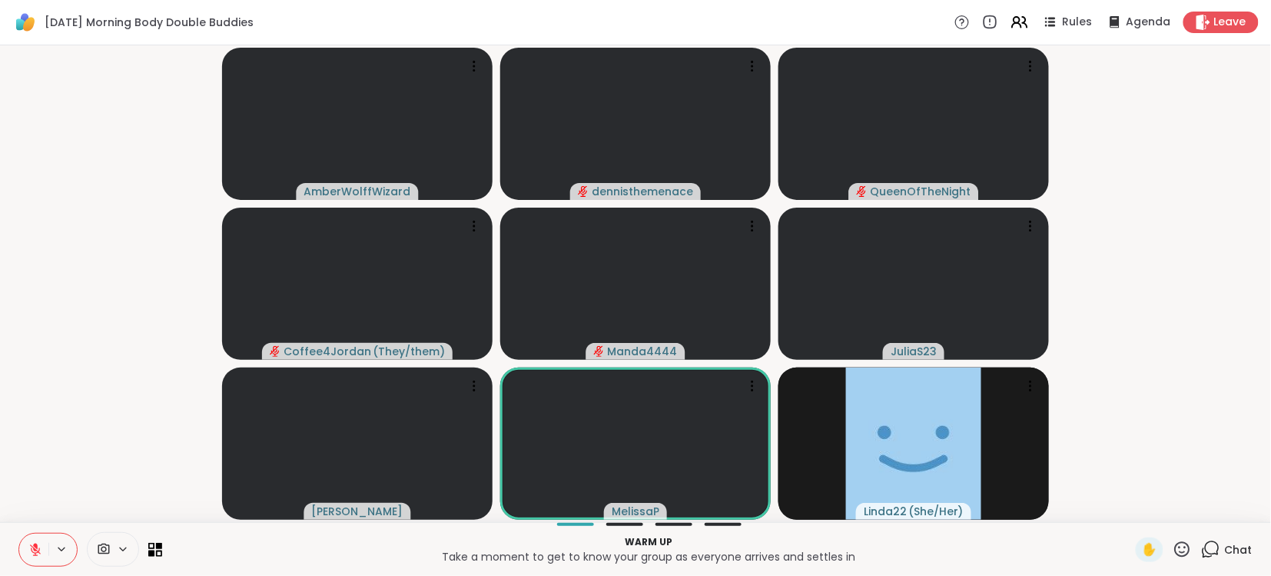
click at [656, 545] on p "Warm up" at bounding box center [648, 542] width 955 height 14
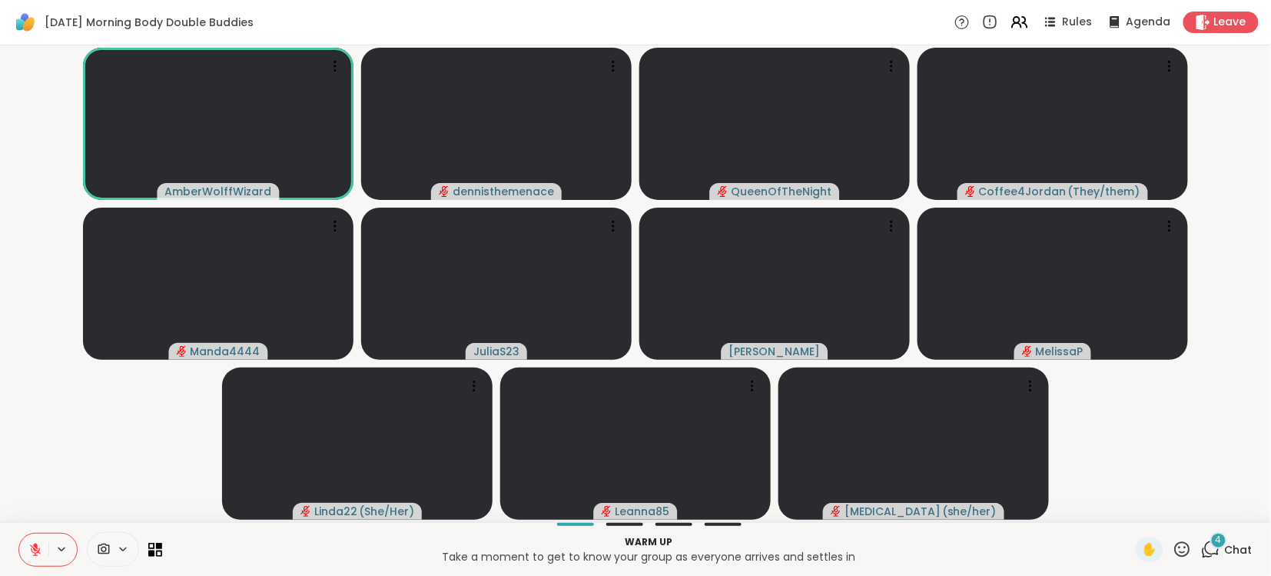
click at [1237, 549] on span "Chat" at bounding box center [1239, 549] width 28 height 15
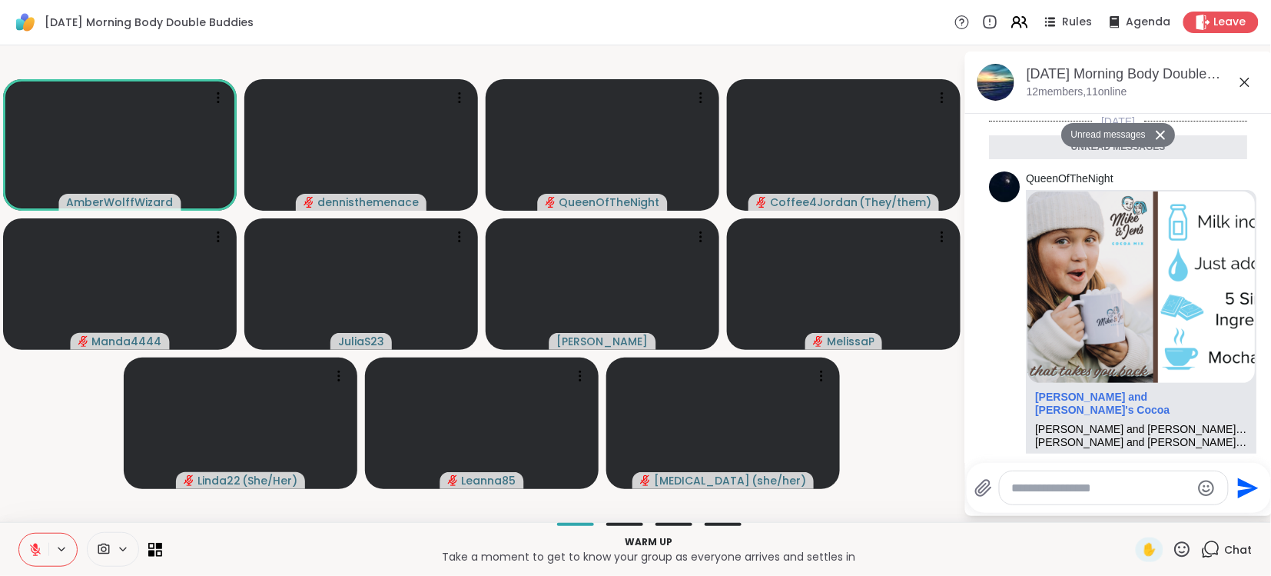
scroll to position [428, 0]
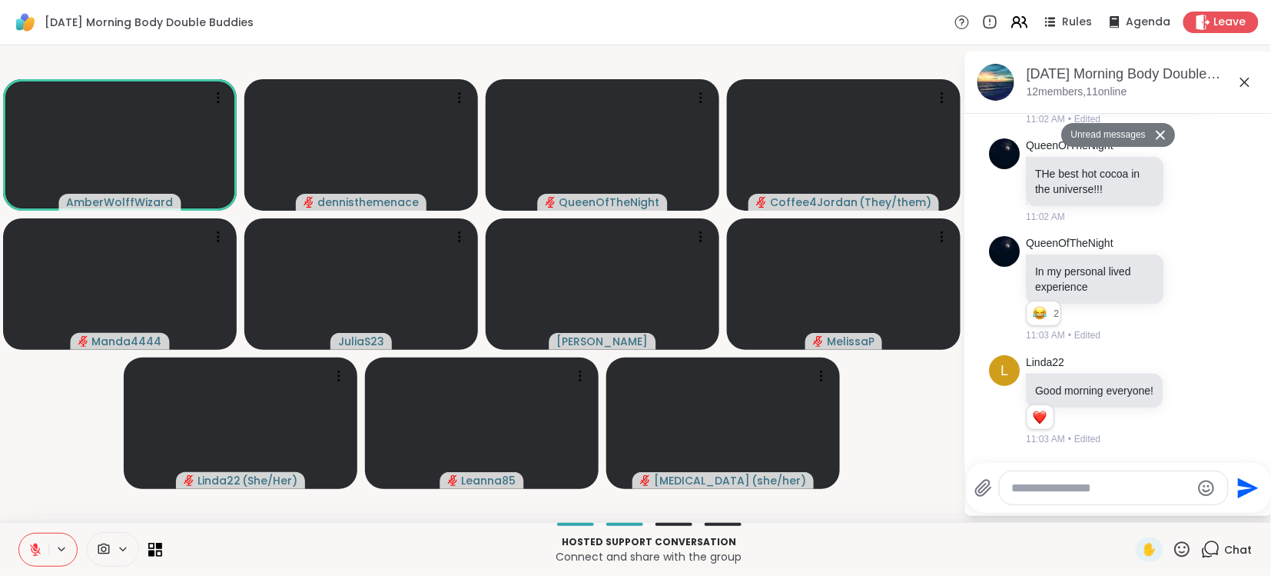
click at [1121, 515] on div "[DATE] Morning Body Double Buddies, [DATE] members, 11 online Unread messages […" at bounding box center [1118, 283] width 307 height 464
click at [1109, 487] on textarea "Type your message" at bounding box center [1101, 487] width 179 height 15
click at [1140, 490] on textarea "Type your message" at bounding box center [1101, 487] width 179 height 15
click at [1131, 492] on textarea "Type your message" at bounding box center [1101, 487] width 179 height 15
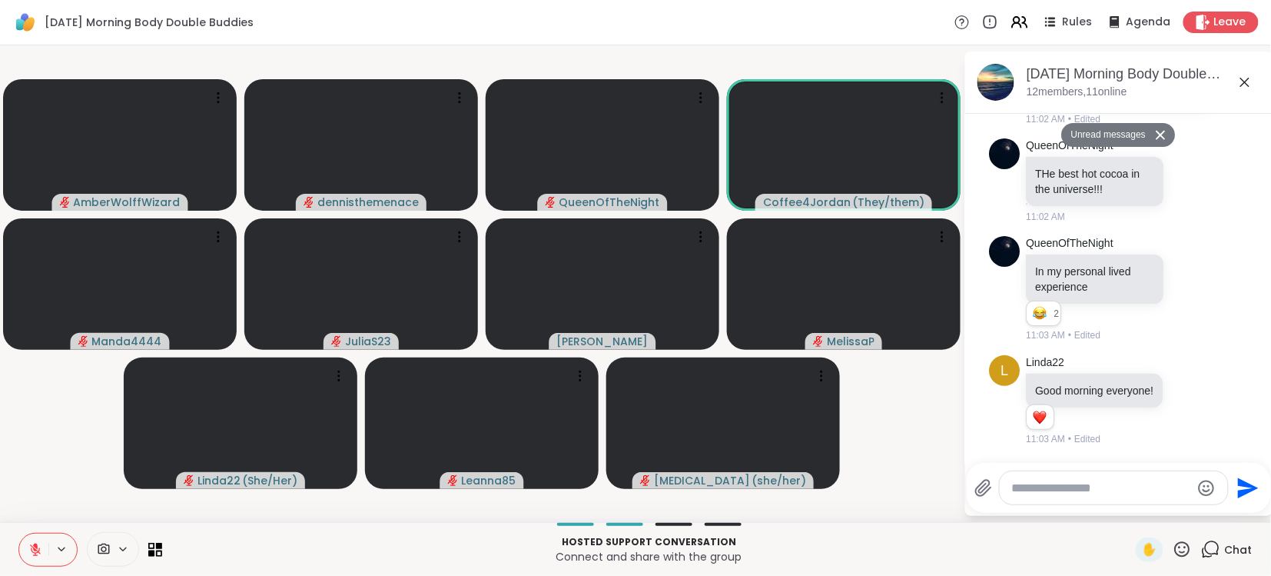
click at [1044, 491] on textarea "Type your message" at bounding box center [1101, 487] width 179 height 15
click at [912, 473] on video-player-container "AmberWolffWizard dennisthemenace QueenOfTheNight Coffee4Jordan ( They/them ) Ma…" at bounding box center [481, 283] width 945 height 464
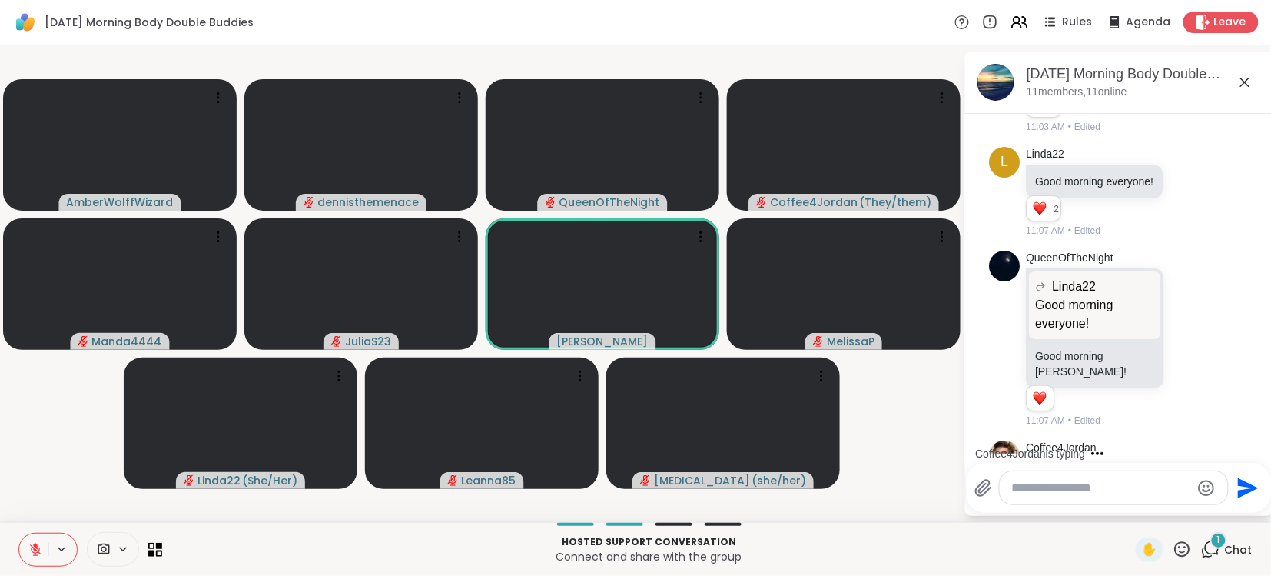
scroll to position [649, 0]
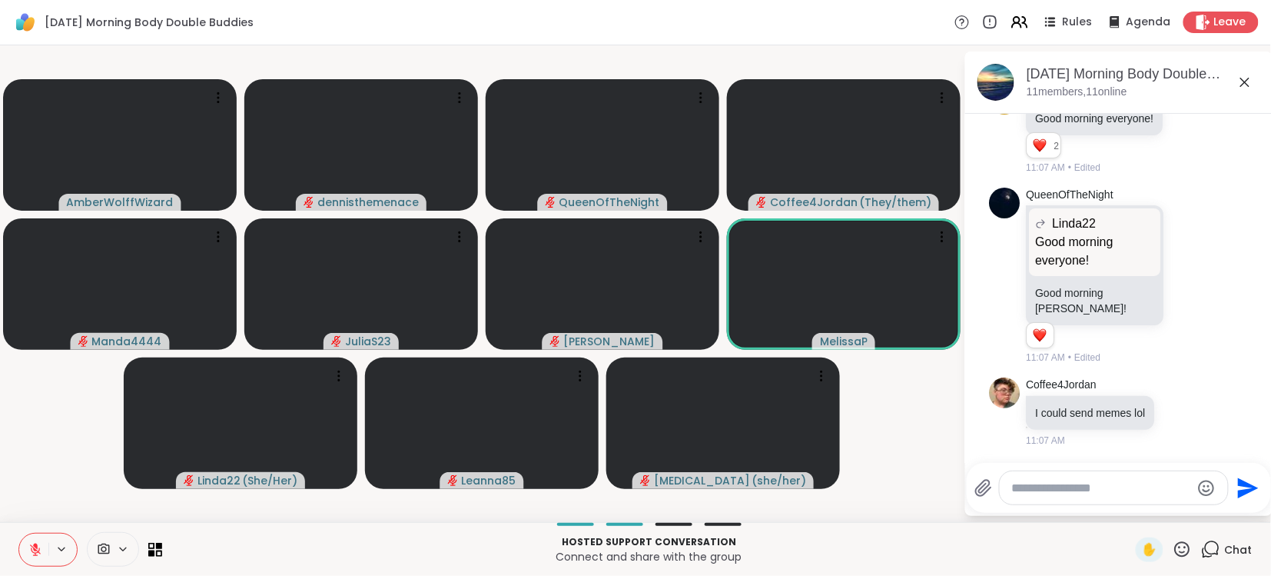
click at [38, 549] on icon at bounding box center [35, 550] width 14 height 14
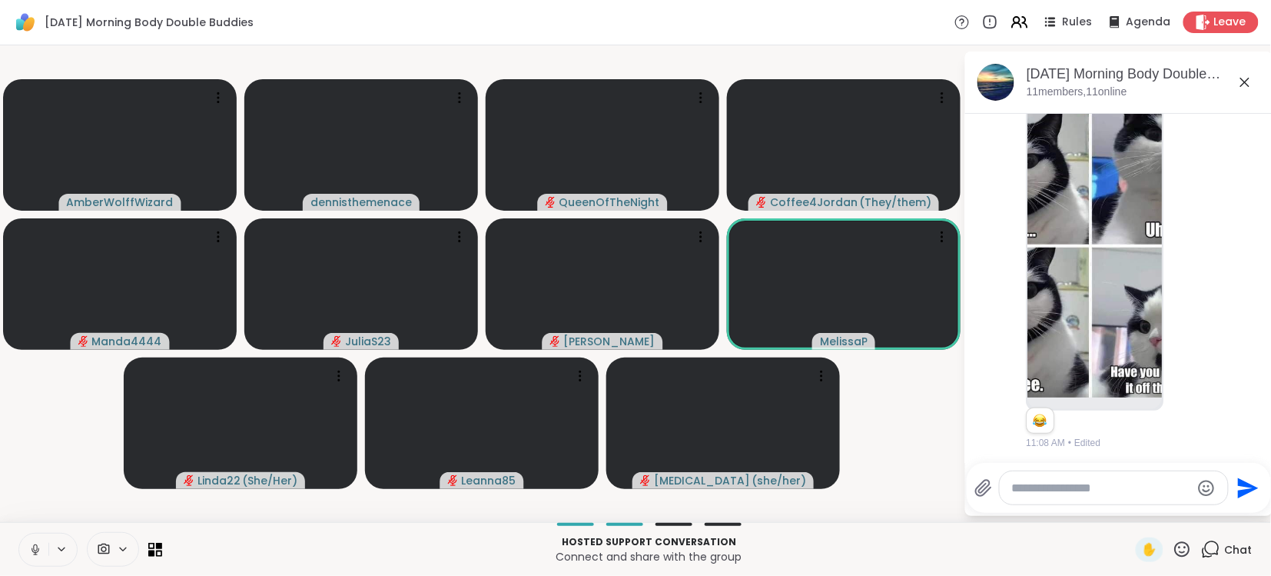
scroll to position [1099, 0]
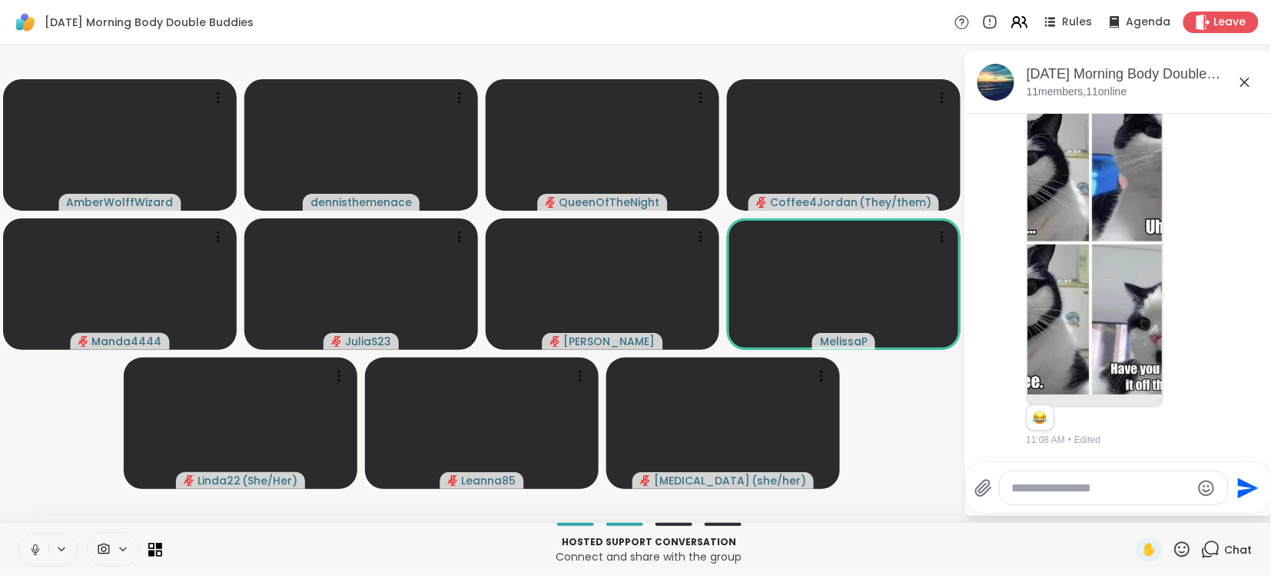
click at [36, 545] on icon at bounding box center [35, 550] width 14 height 14
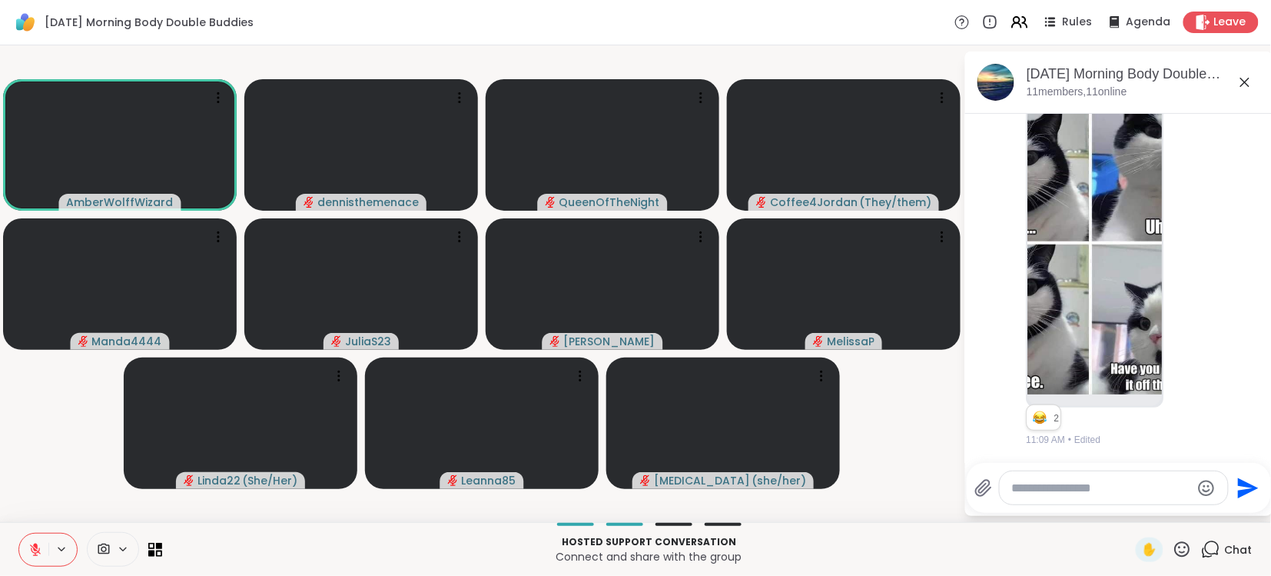
click at [34, 550] on icon at bounding box center [35, 549] width 11 height 11
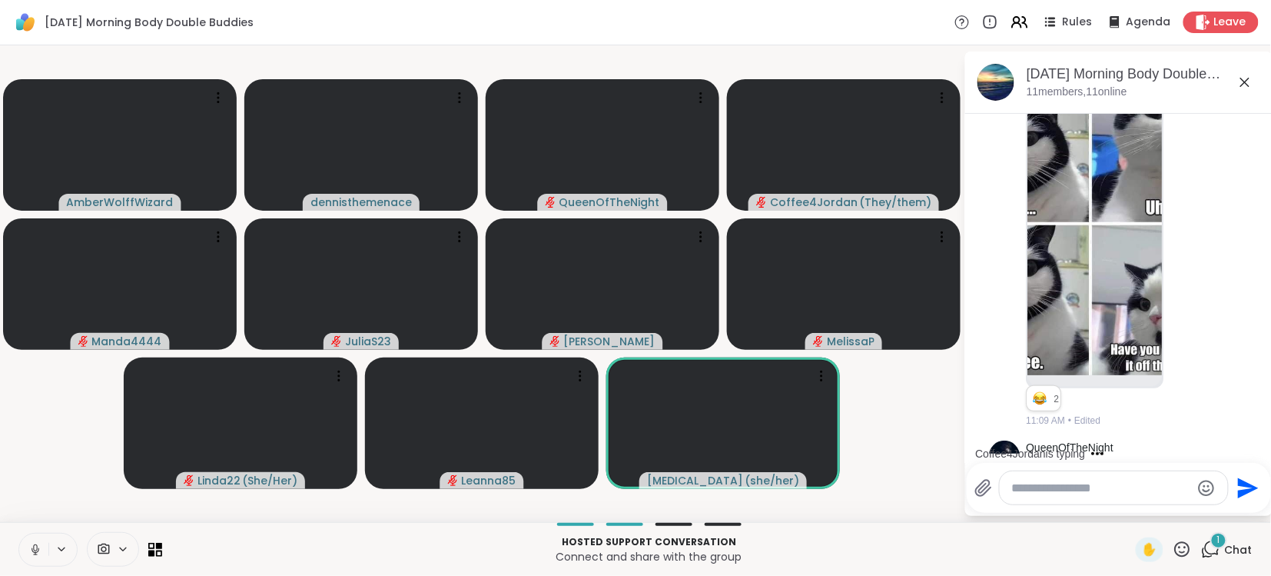
scroll to position [1423, 0]
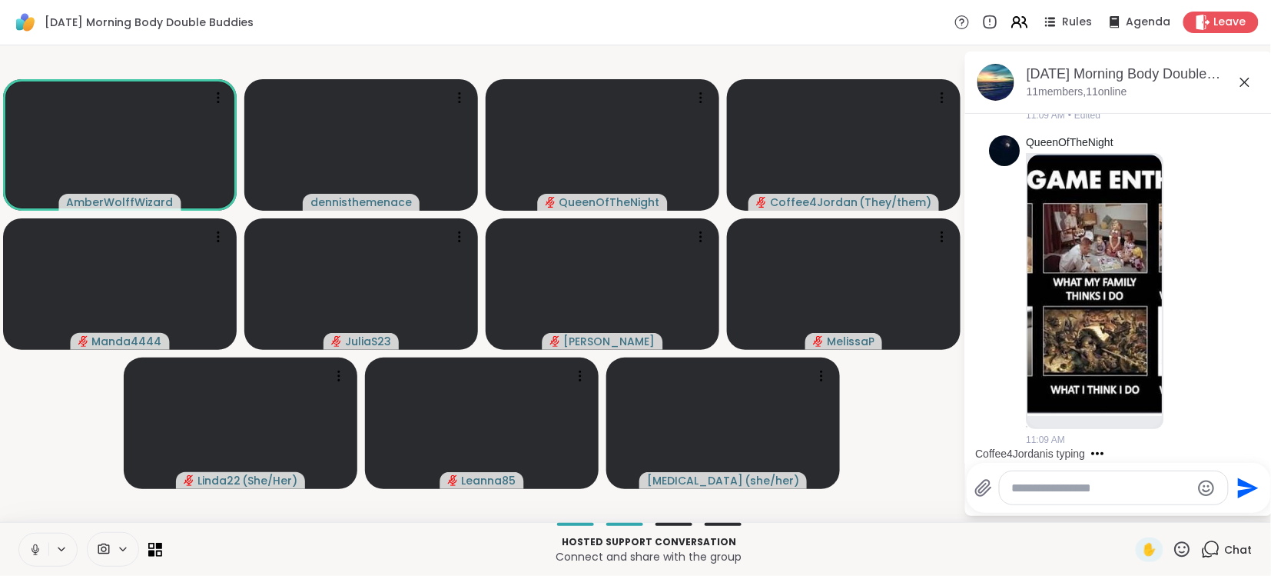
click at [38, 547] on icon at bounding box center [35, 550] width 14 height 14
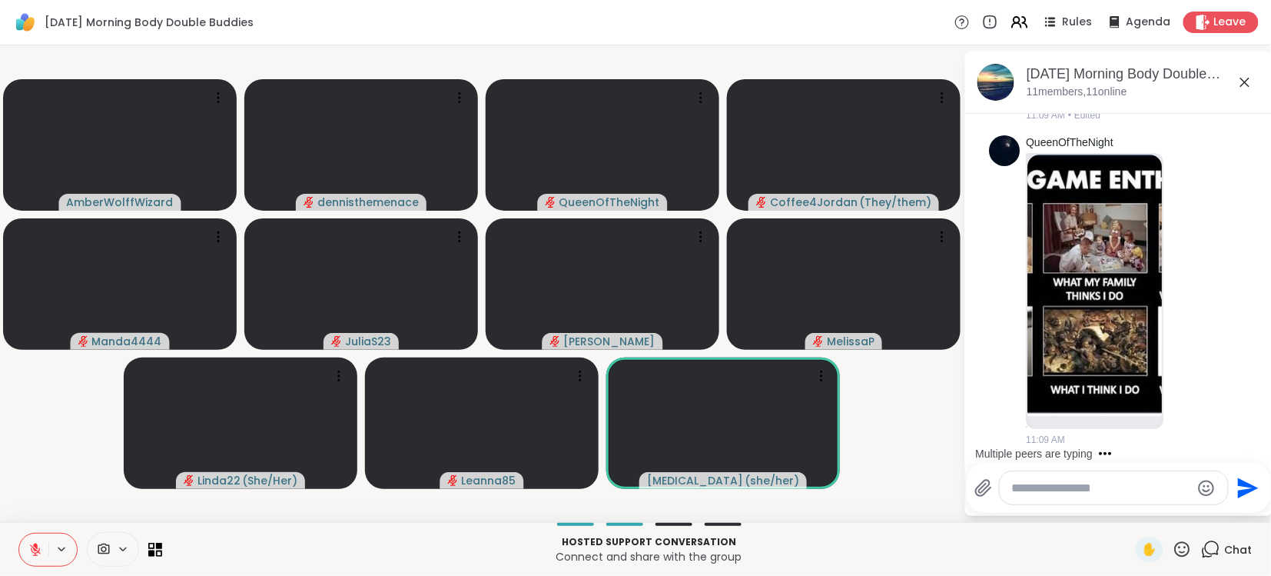
click at [48, 544] on button at bounding box center [62, 549] width 28 height 13
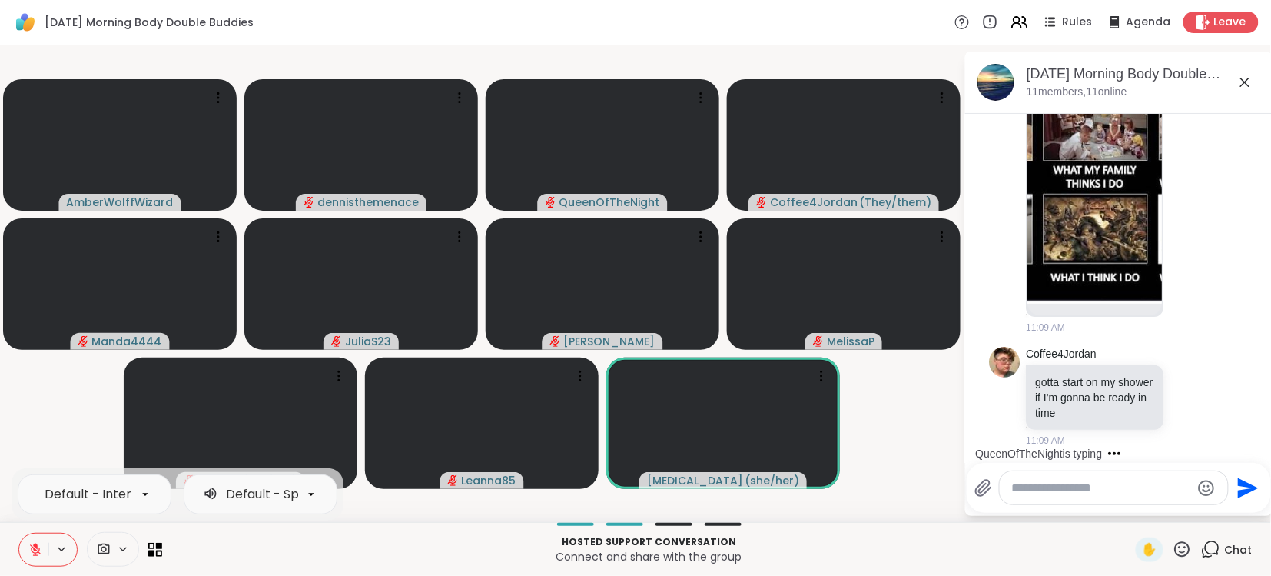
scroll to position [1619, 0]
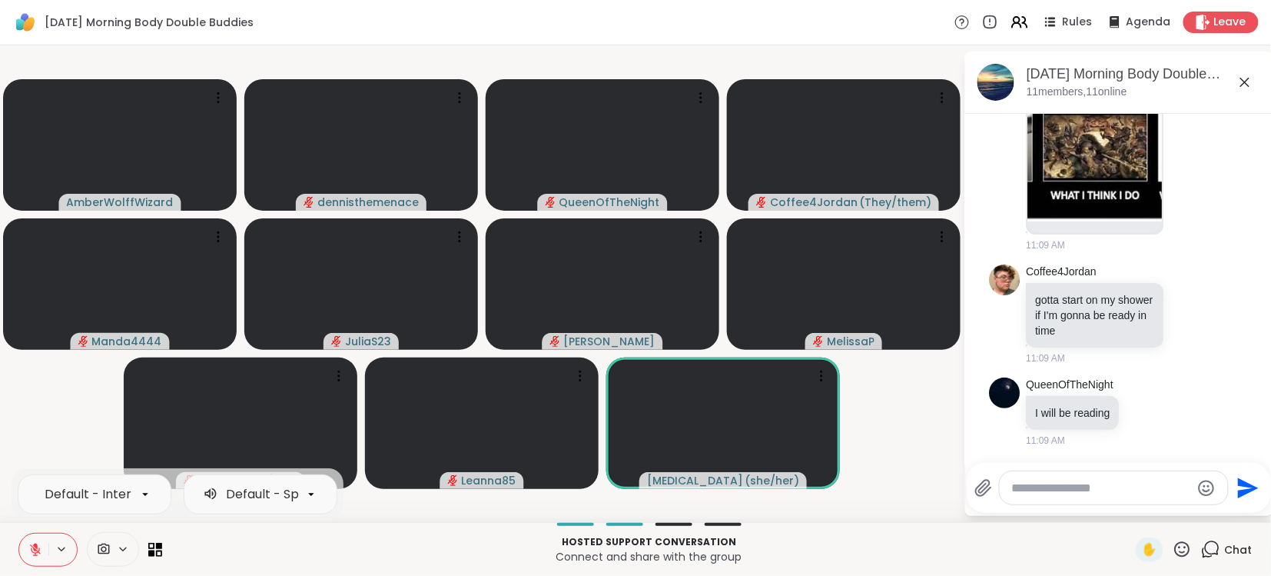
click at [34, 550] on icon at bounding box center [35, 549] width 11 height 11
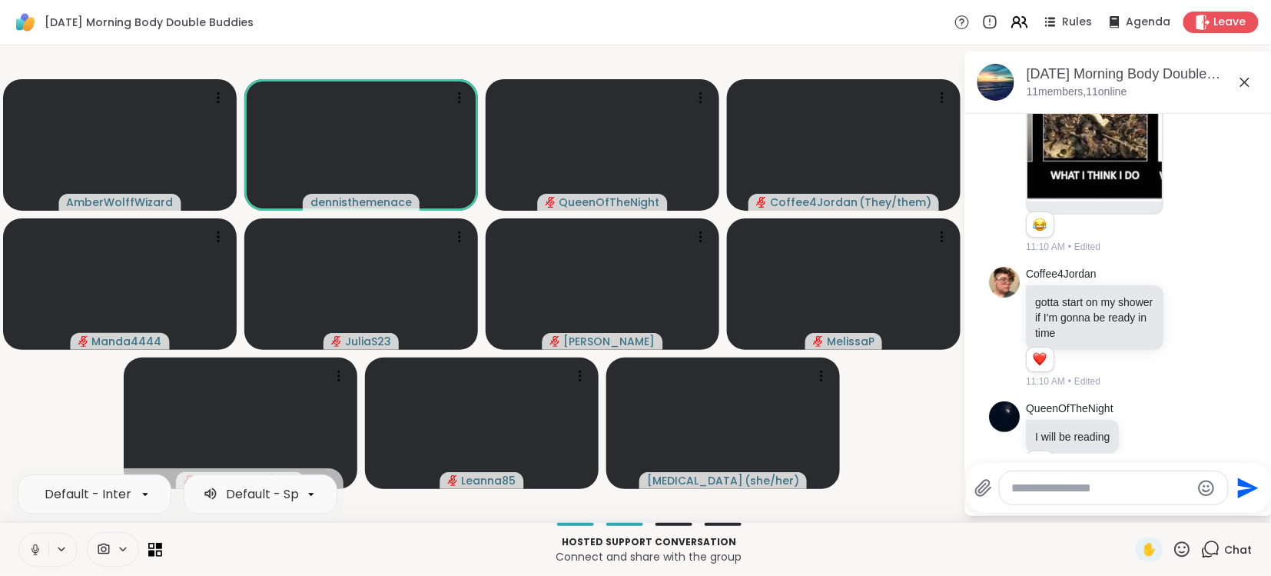
scroll to position [1685, 0]
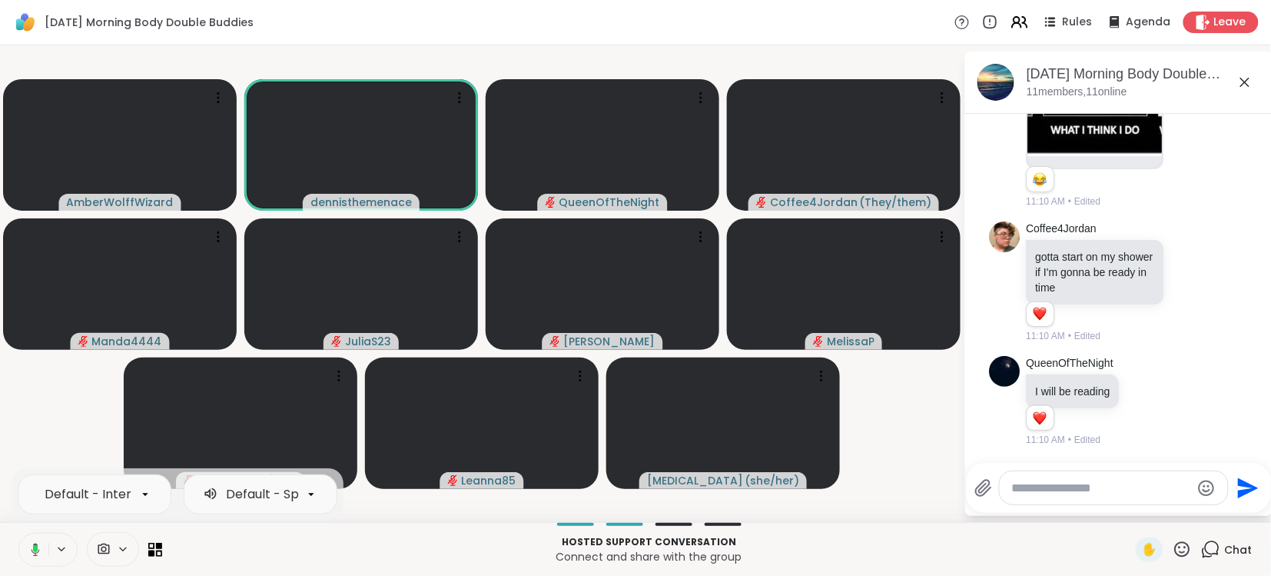
click at [34, 550] on rect at bounding box center [35, 548] width 5 height 7
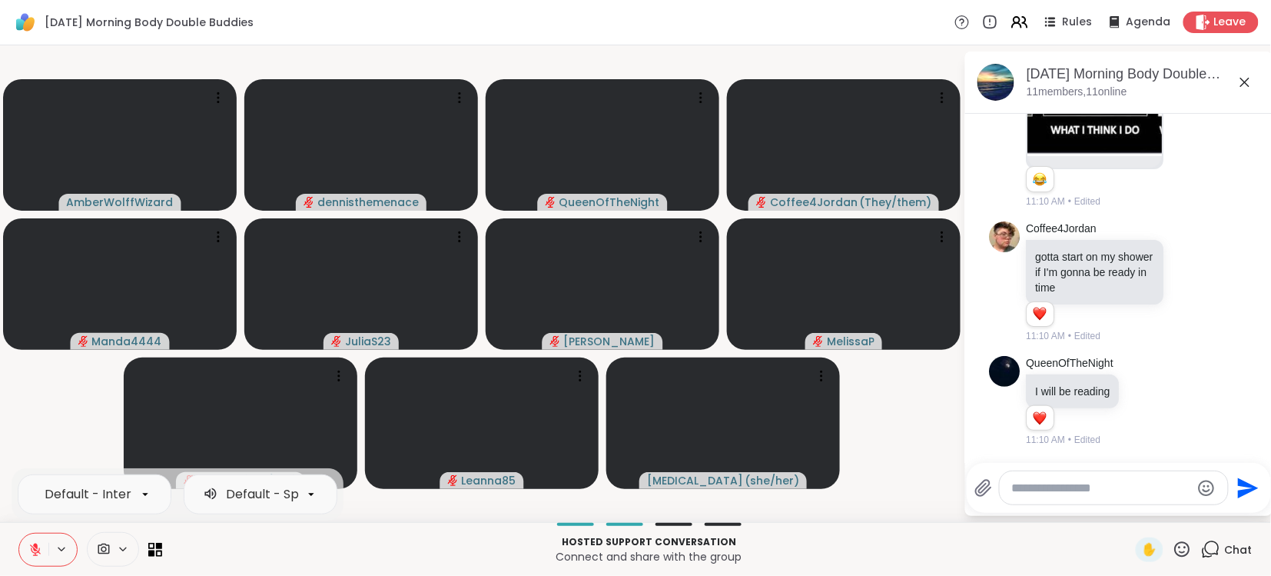
click at [35, 552] on icon at bounding box center [35, 550] width 14 height 14
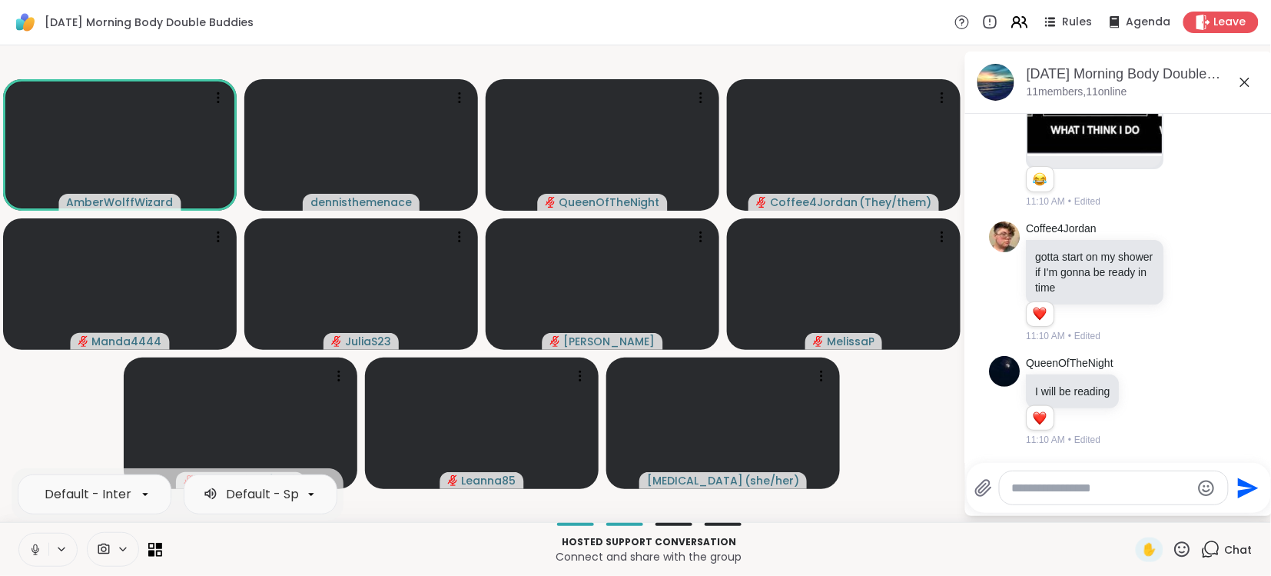
click at [36, 556] on icon at bounding box center [35, 550] width 14 height 14
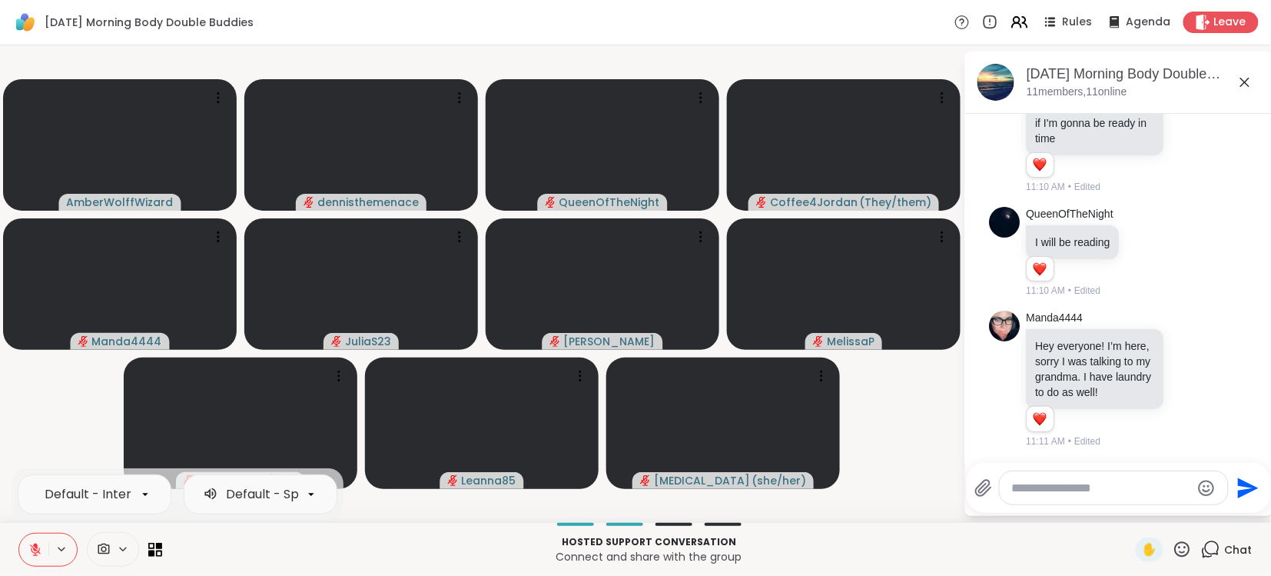
scroll to position [1835, 0]
